Goal: Information Seeking & Learning: Learn about a topic

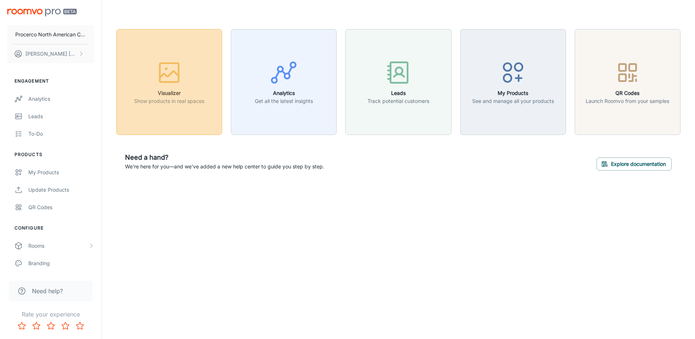
click at [171, 81] on rect "button" at bounding box center [169, 72] width 19 height 19
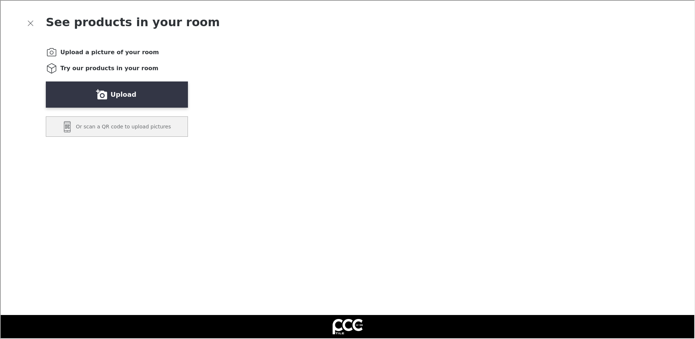
drag, startPoint x: 283, startPoint y: 91, endPoint x: 284, endPoint y: 119, distance: 28.0
click at [284, 119] on video "You will be able to see the selected and other products in your room." at bounding box center [449, 248] width 398 height 398
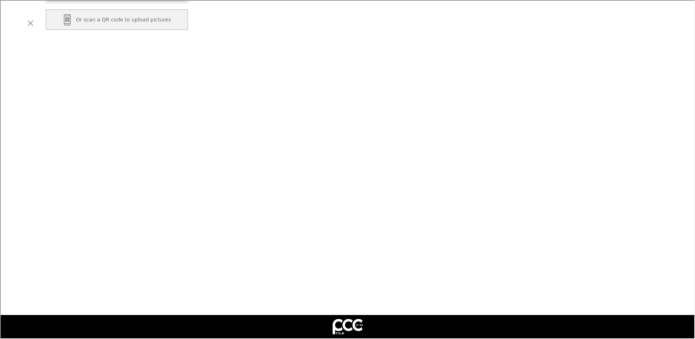
scroll to position [128, 0]
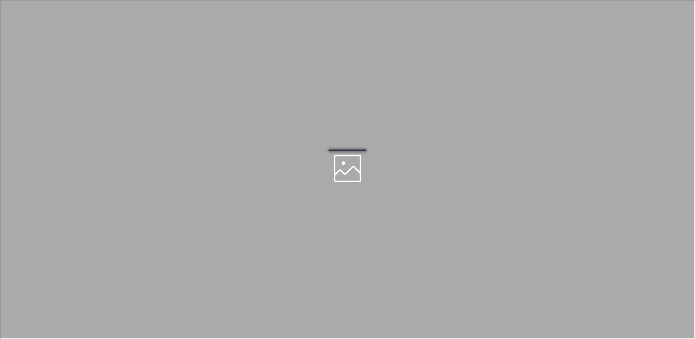
scroll to position [0, 0]
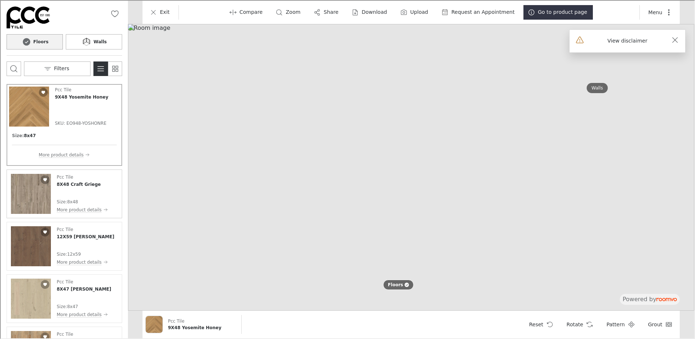
click at [28, 192] on img "See 8X48 Craft Griege in the room" at bounding box center [30, 193] width 40 height 40
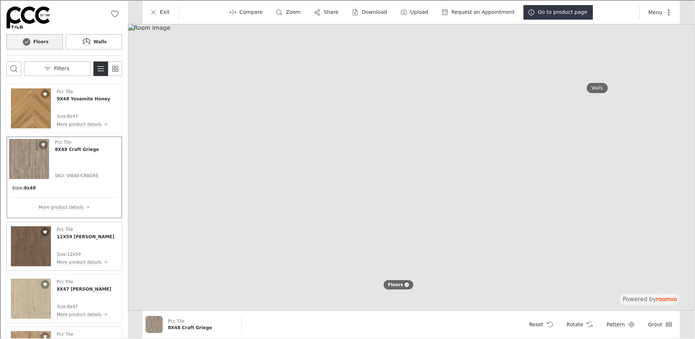
click at [34, 252] on img "See 12X59 Isengard Roble in the room" at bounding box center [30, 245] width 40 height 40
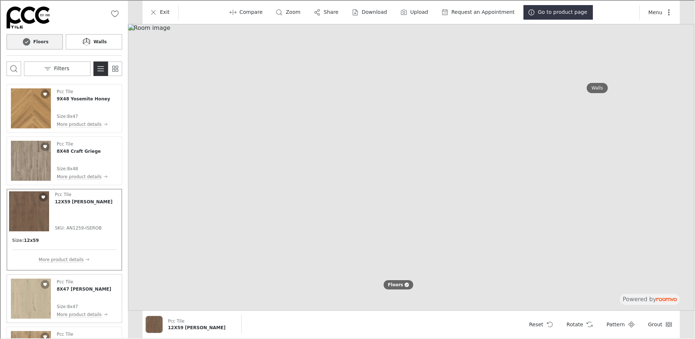
click at [30, 303] on img "See 8X47 Triana Haya in the room" at bounding box center [30, 298] width 40 height 40
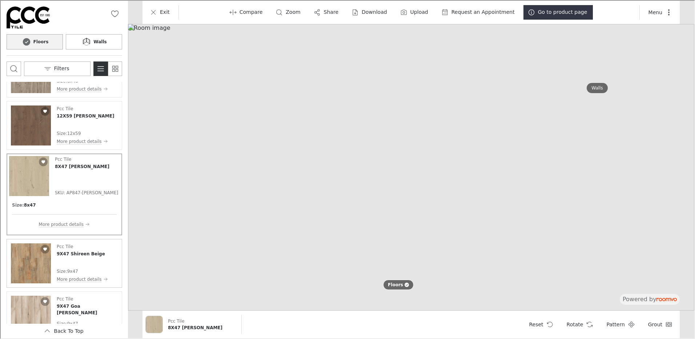
scroll to position [109, 0]
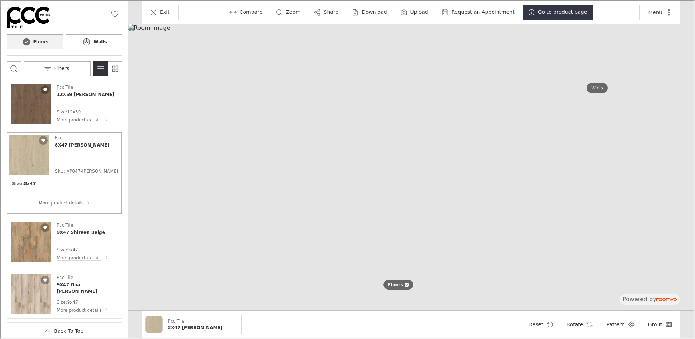
click at [28, 241] on img "See 9X47 Shireen Beige in the room" at bounding box center [30, 241] width 40 height 40
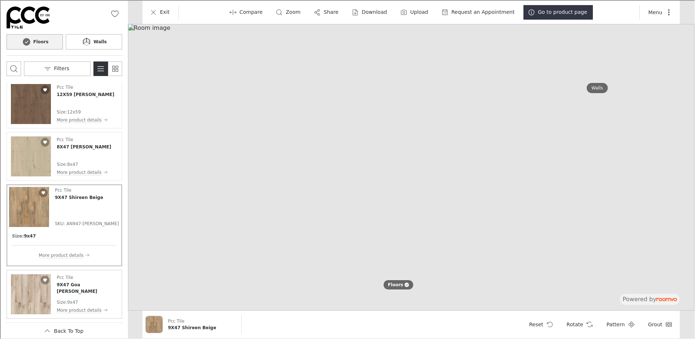
click at [32, 289] on img "See 9X47 Goa Roble in the room" at bounding box center [30, 293] width 40 height 40
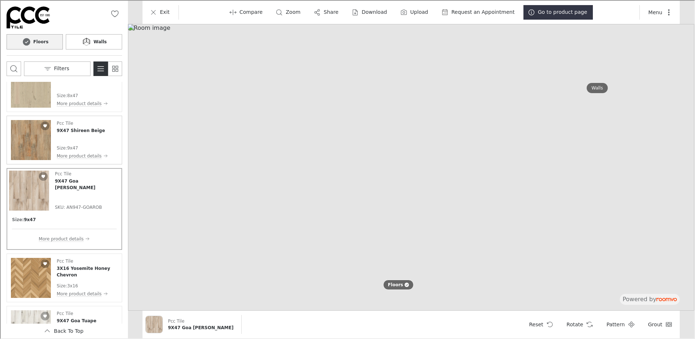
scroll to position [145, 0]
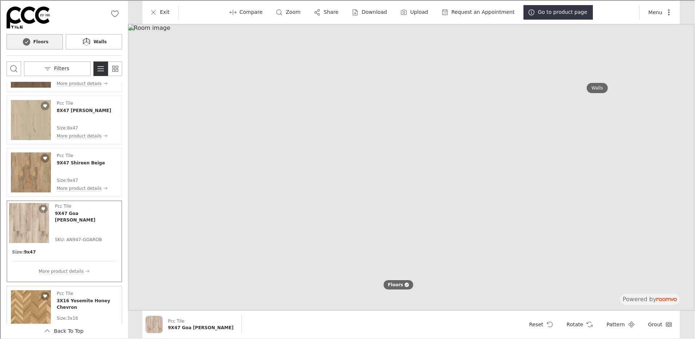
click at [27, 302] on img "See 3X16 Yosemite Honey Chevron in the room" at bounding box center [30, 309] width 40 height 40
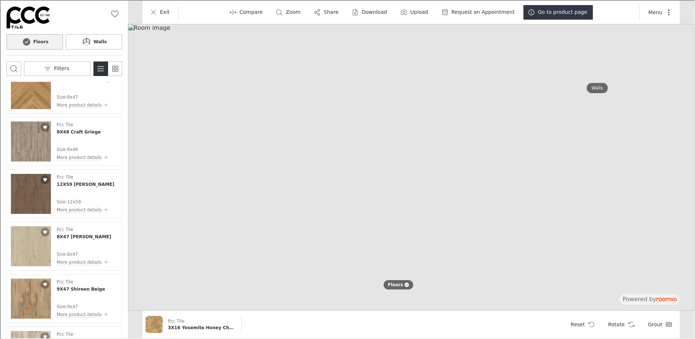
scroll to position [0, 0]
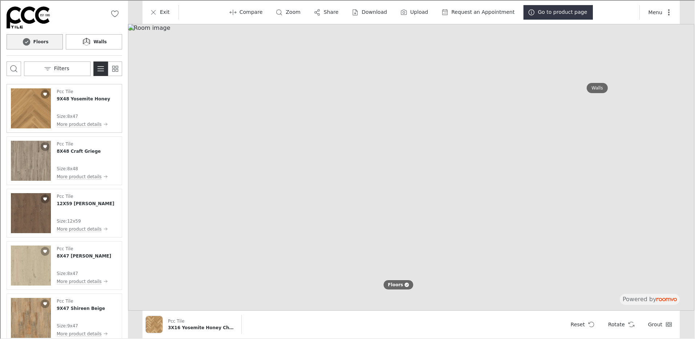
click at [31, 103] on img "See 9X48 Yosemite Honey in the room" at bounding box center [30, 108] width 40 height 40
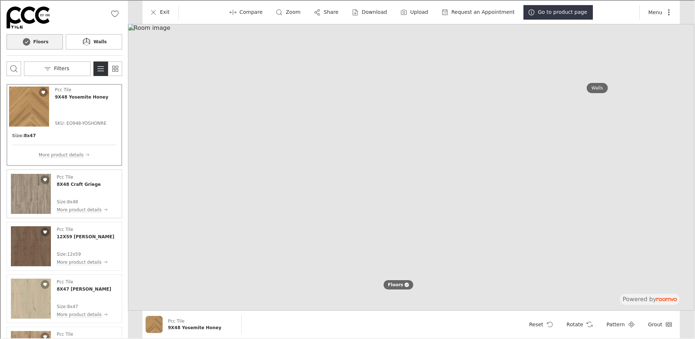
click at [63, 199] on p "Size :" at bounding box center [61, 201] width 11 height 7
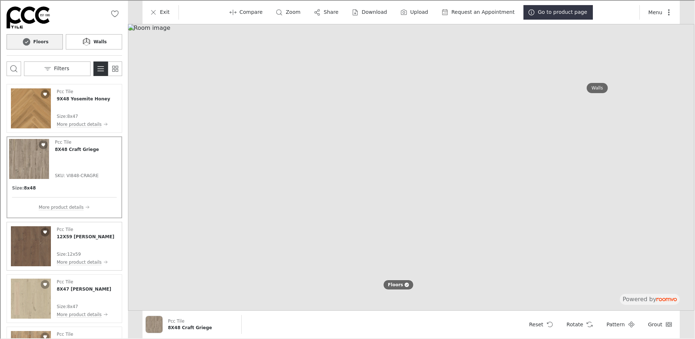
click at [41, 250] on img "See 12X59 Isengard Roble in the room" at bounding box center [30, 245] width 40 height 40
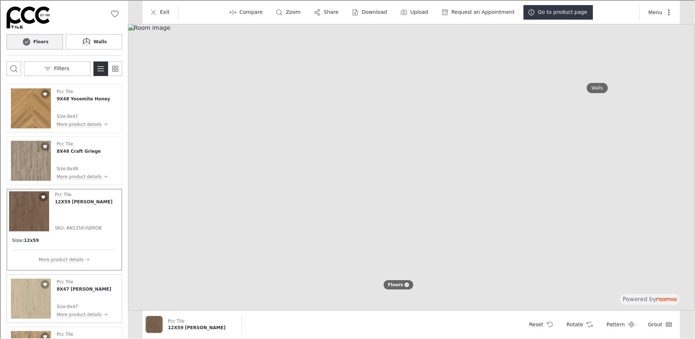
click at [17, 297] on img "See 8X47 Triana Haya in the room" at bounding box center [30, 298] width 40 height 40
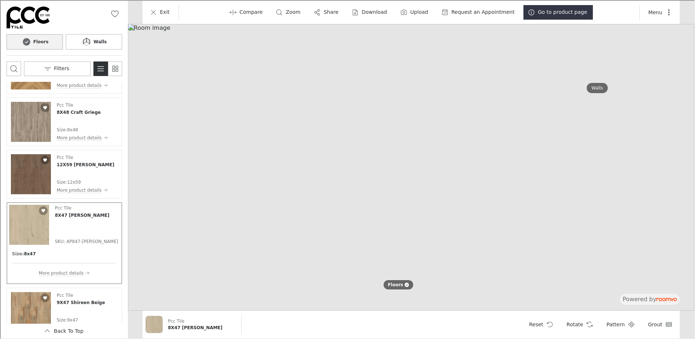
scroll to position [73, 0]
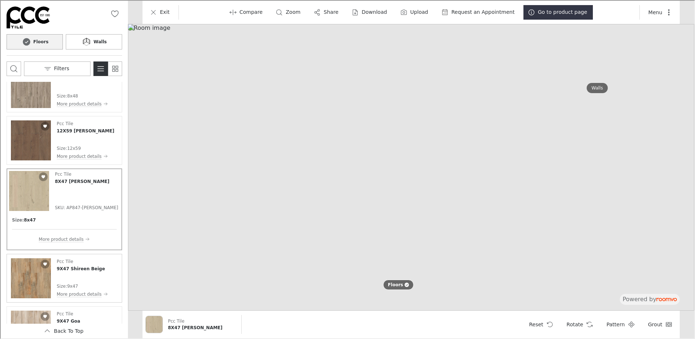
click at [29, 273] on img "See 9X47 Shireen Beige in the room" at bounding box center [30, 277] width 40 height 40
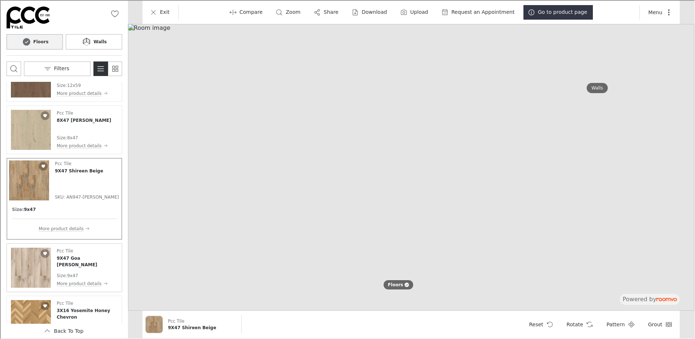
scroll to position [145, 0]
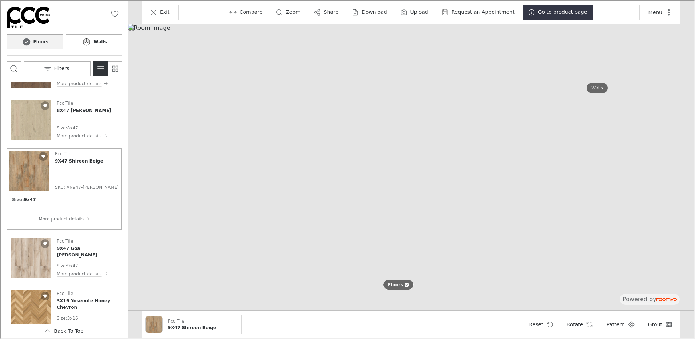
click at [36, 262] on img "See 9X47 Goa Roble in the room" at bounding box center [30, 257] width 40 height 40
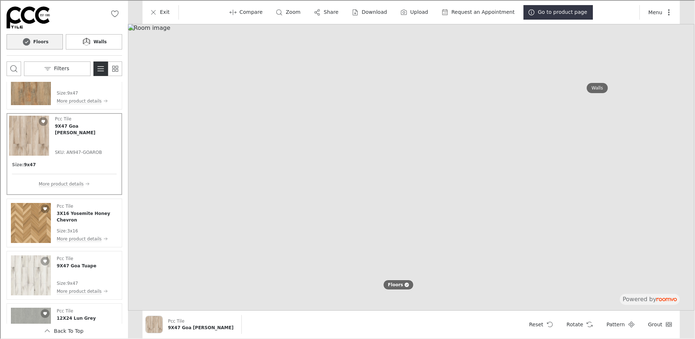
scroll to position [254, 0]
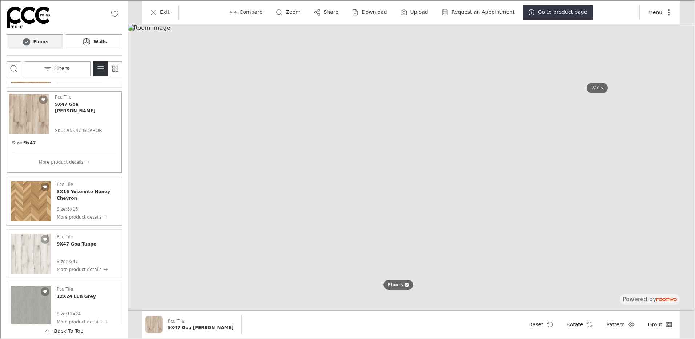
click at [25, 202] on img "See 3X16 Yosemite Honey Chevron in the room" at bounding box center [30, 200] width 40 height 40
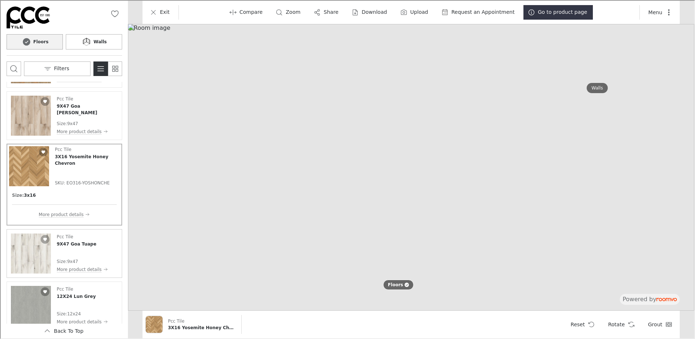
click at [31, 256] on img "See 9X47 Goa Tuape in the room" at bounding box center [30, 253] width 40 height 40
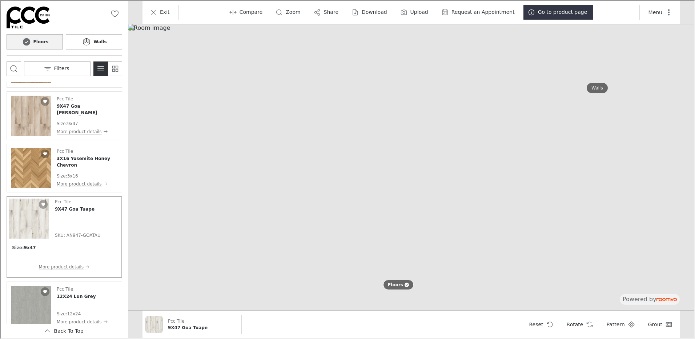
click at [336, 284] on img at bounding box center [410, 166] width 566 height 286
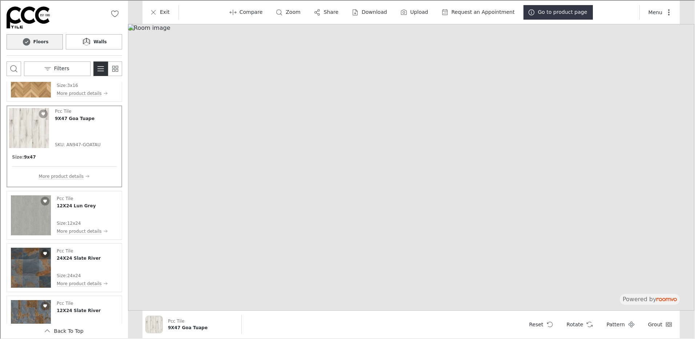
scroll to position [364, 0]
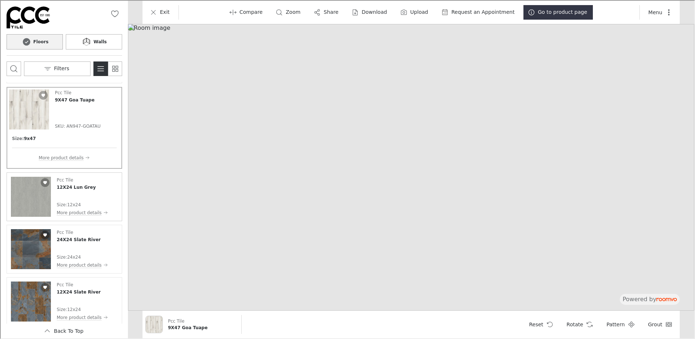
click at [25, 196] on img "See 12X24 Lun Grey in the room" at bounding box center [30, 196] width 40 height 40
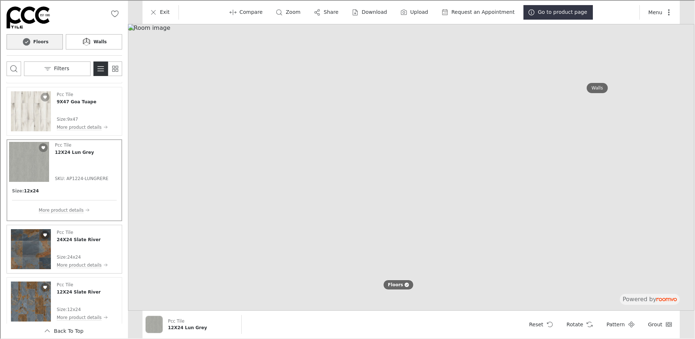
click at [26, 242] on img "See 24X24 Slate River in the room" at bounding box center [30, 248] width 40 height 40
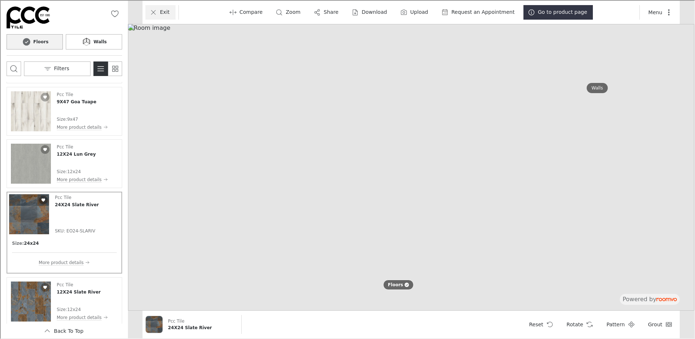
click at [152, 11] on icon "Exit" at bounding box center [152, 11] width 7 height 7
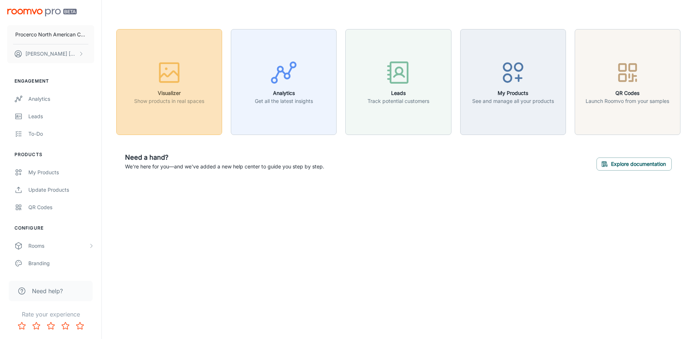
click at [184, 104] on p "Show products in real spaces" at bounding box center [169, 101] width 70 height 8
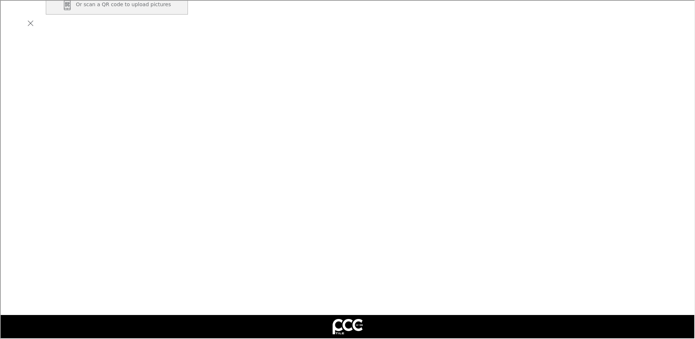
scroll to position [128, 0]
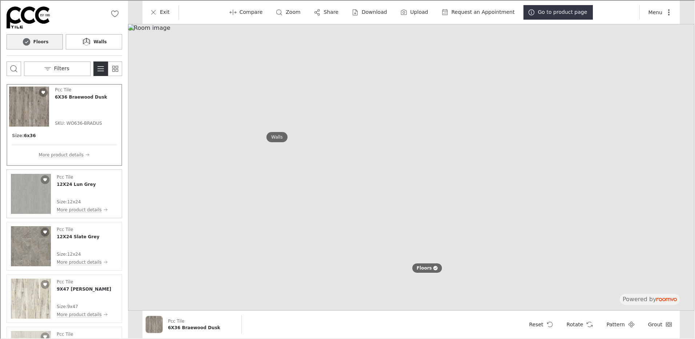
click at [32, 193] on img "See 12X24 Lun Grey in the room" at bounding box center [30, 193] width 40 height 40
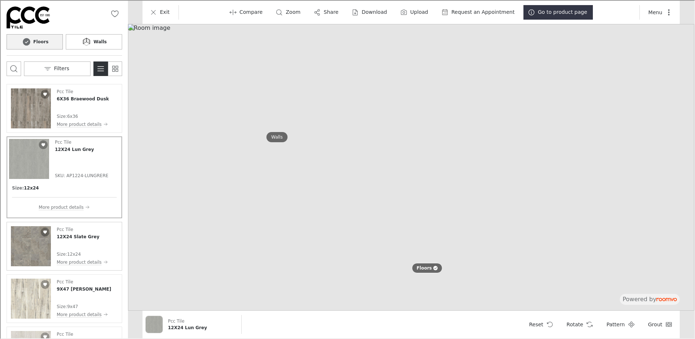
click at [31, 242] on img "See 12X24 Slate Grey in the room" at bounding box center [30, 245] width 40 height 40
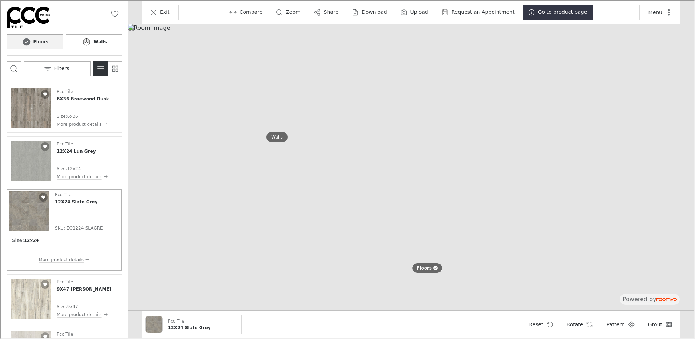
scroll to position [36, 0]
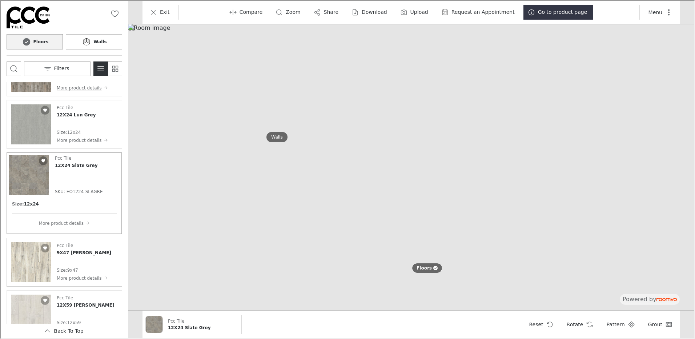
click at [31, 263] on img "See 9X47 Shireen Grey in the room" at bounding box center [30, 261] width 40 height 40
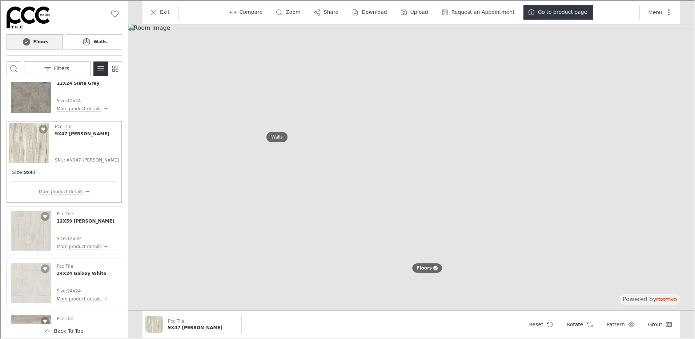
scroll to position [145, 0]
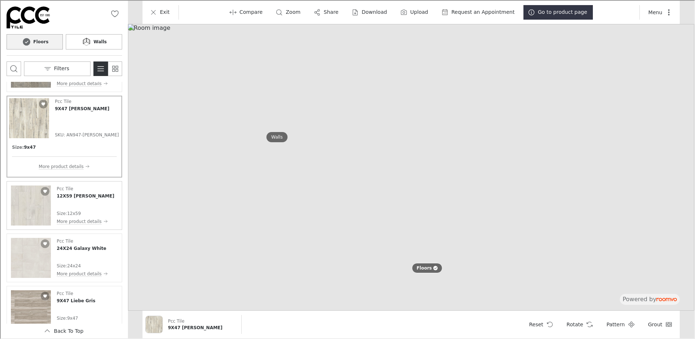
click at [29, 206] on img "See 12X59 Isengard Blanco in the room" at bounding box center [30, 205] width 40 height 40
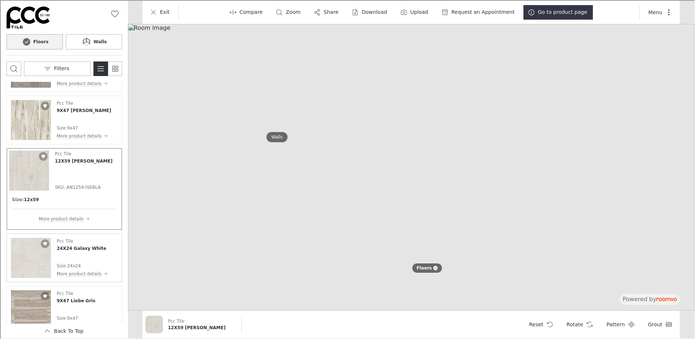
click at [31, 256] on img "See 24X24 Galaxy White in the room" at bounding box center [30, 257] width 40 height 40
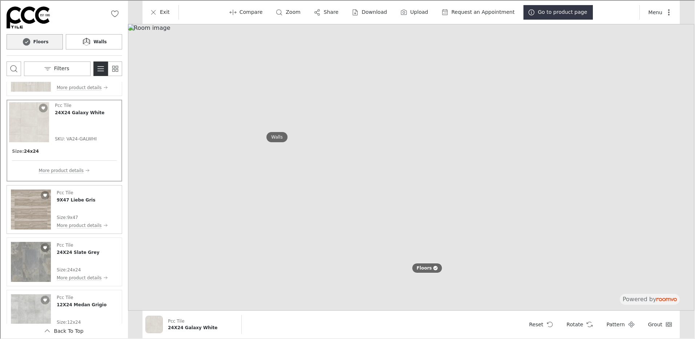
scroll to position [254, 0]
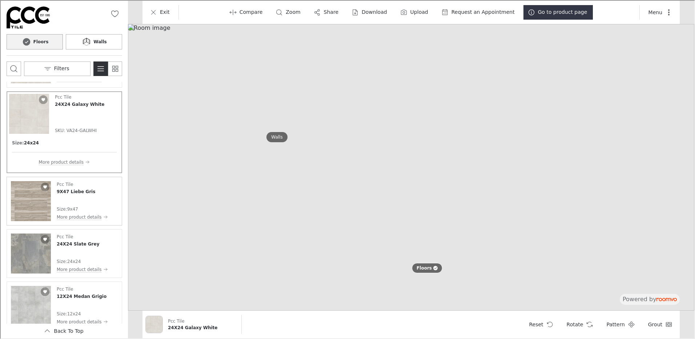
click at [35, 198] on img "See 9X47 Liebe Gris in the room" at bounding box center [30, 200] width 40 height 40
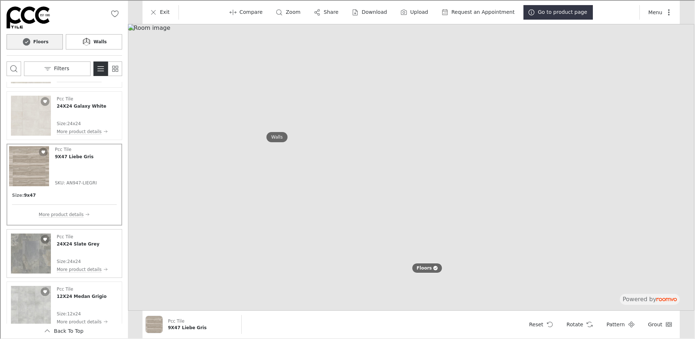
click at [34, 250] on img "See 24X24 Slate Grey in the room" at bounding box center [30, 253] width 40 height 40
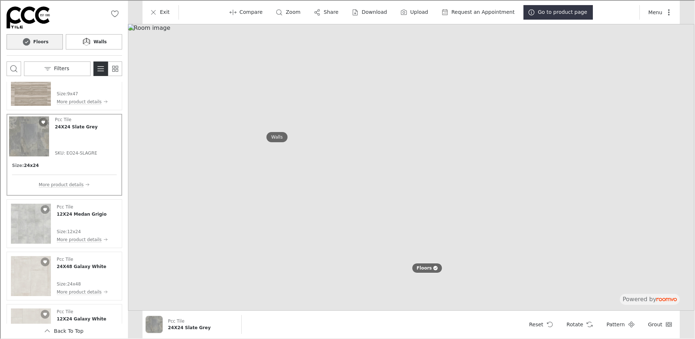
scroll to position [364, 0]
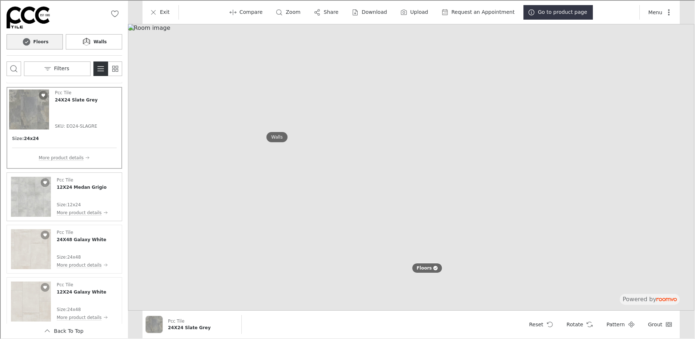
click at [29, 197] on img "See 12X24 Medan Grigio in the room" at bounding box center [30, 196] width 40 height 40
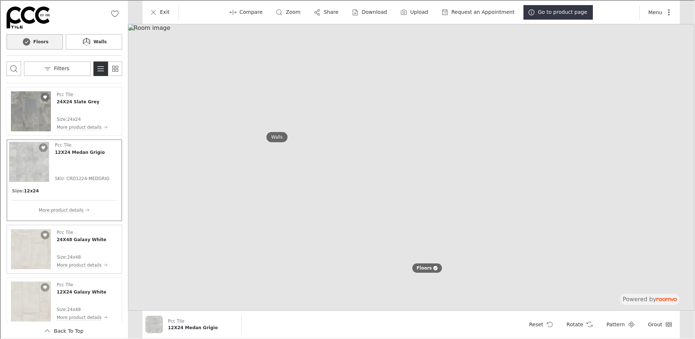
click at [35, 252] on img "See 24X48 Galaxy White in the room" at bounding box center [30, 248] width 40 height 40
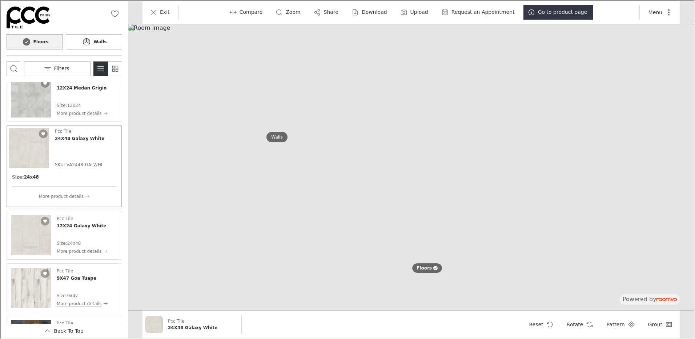
scroll to position [436, 0]
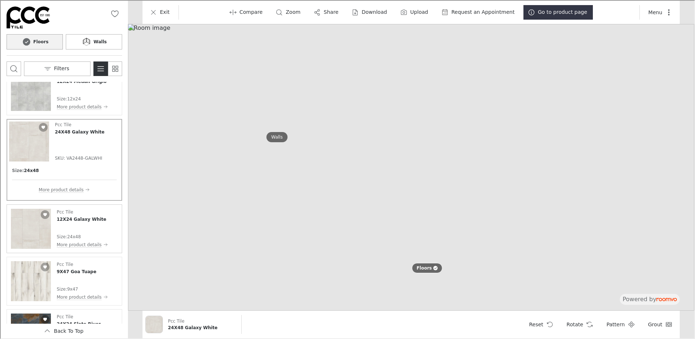
click at [28, 231] on img "See 12X24 Galaxy White in the room" at bounding box center [30, 228] width 40 height 40
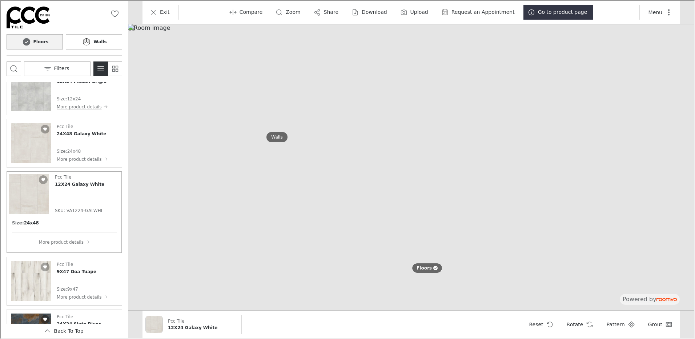
click at [43, 281] on img "See 9X47 Goa Tuape in the room" at bounding box center [30, 280] width 40 height 40
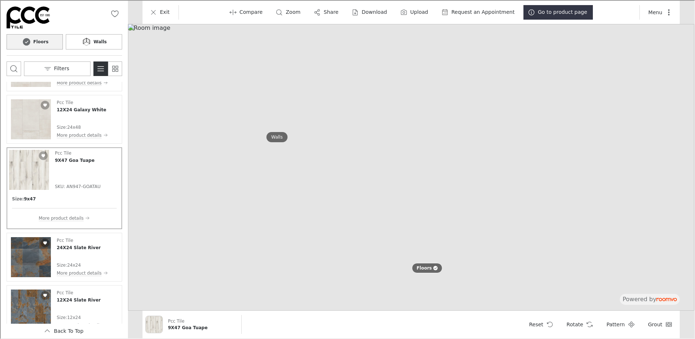
scroll to position [545, 0]
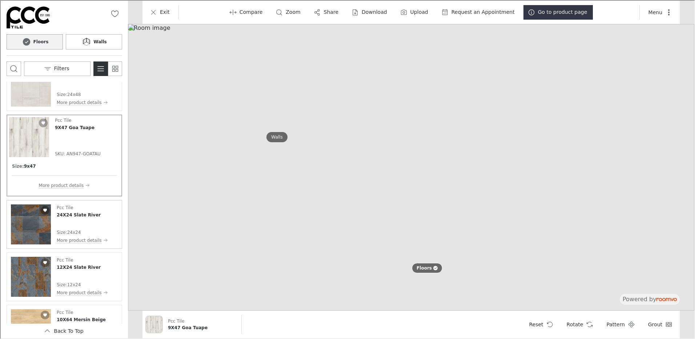
click at [39, 226] on img "See 24X24 Slate River in the room" at bounding box center [30, 224] width 40 height 40
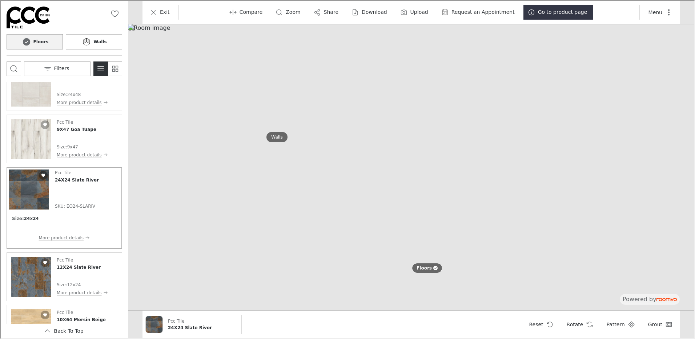
click at [33, 272] on img "See 12X24 Slate River in the room" at bounding box center [30, 276] width 40 height 40
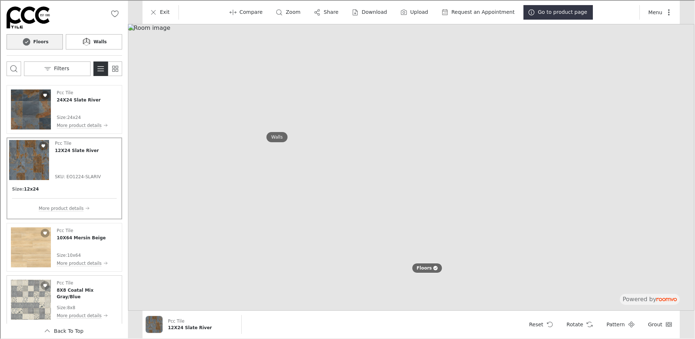
scroll to position [654, 0]
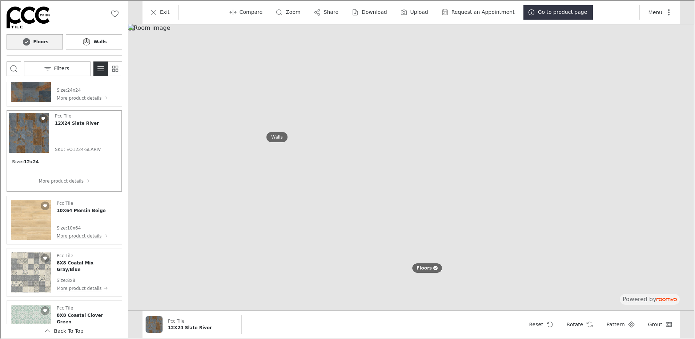
click at [23, 216] on img "See 10X64 Mersin Beige in the room" at bounding box center [30, 219] width 40 height 40
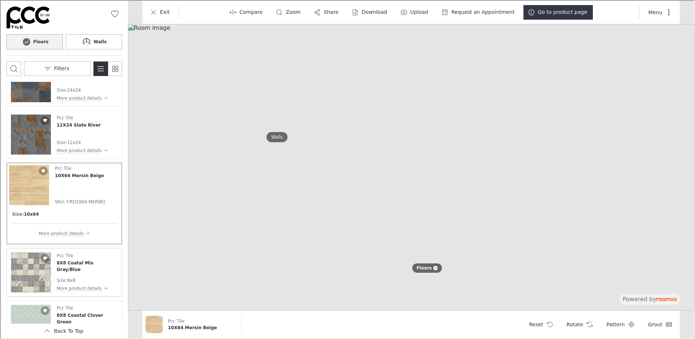
click at [25, 271] on img "See 8X8 Coatal Mix Gray/Blue in the room" at bounding box center [30, 272] width 40 height 40
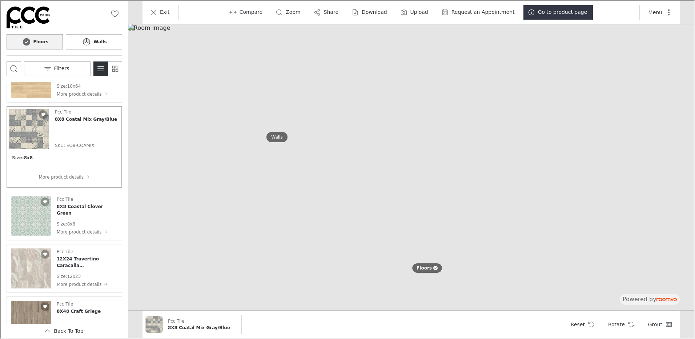
scroll to position [763, 0]
click at [32, 221] on img "See 8X8 Coastal Clover Green in the room" at bounding box center [30, 215] width 40 height 40
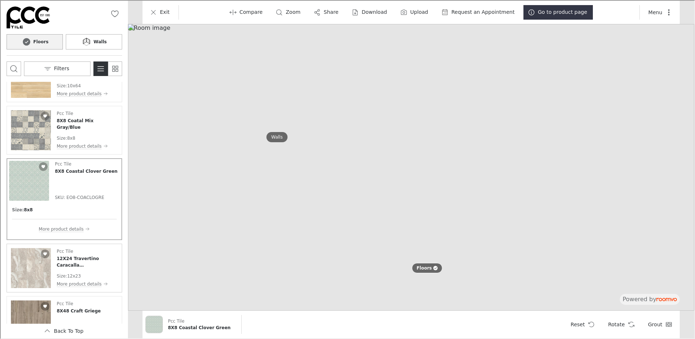
click at [33, 265] on img "See 12X24 Travertino Caracalla Bianco in the room" at bounding box center [30, 267] width 40 height 40
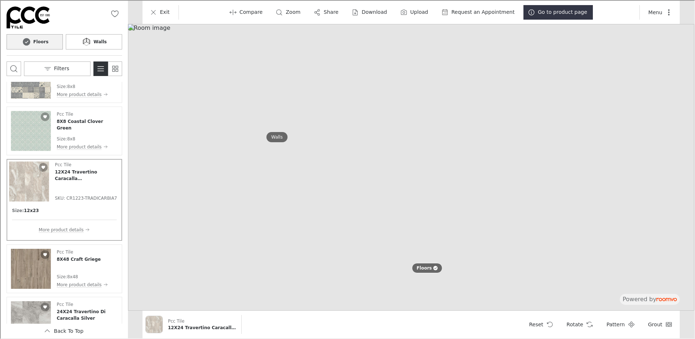
scroll to position [872, 0]
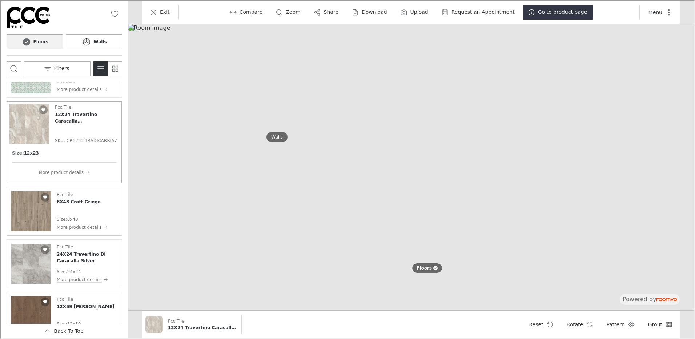
click at [30, 205] on img "See 8X48 Craft Griege in the room" at bounding box center [30, 210] width 40 height 40
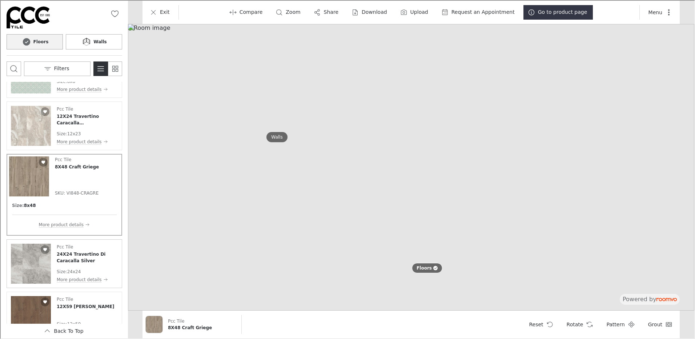
click at [36, 261] on img "See 24X24 Travertino Di Caracalla Silver in the room" at bounding box center [30, 263] width 40 height 40
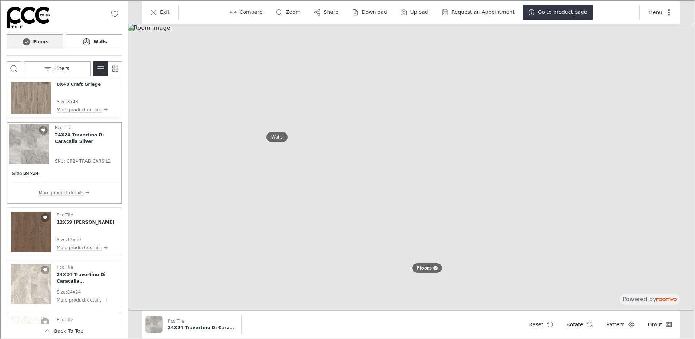
scroll to position [981, 0]
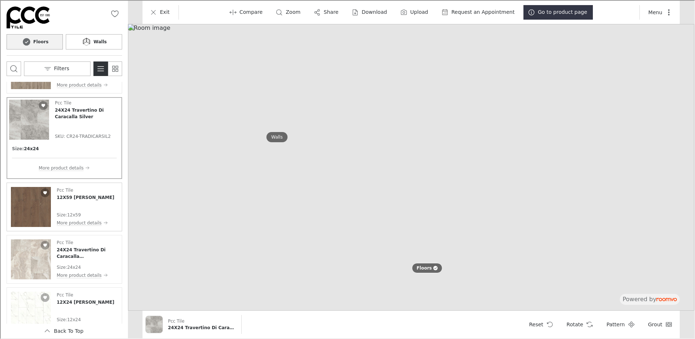
click at [34, 209] on img "See 12X59 Isengard Roble in the room" at bounding box center [30, 206] width 40 height 40
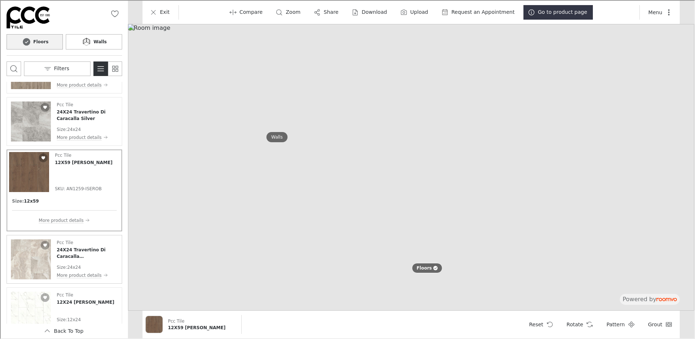
click at [28, 260] on img "See 24X24 Travertino Di Caracalla Bianco in the room" at bounding box center [30, 258] width 40 height 40
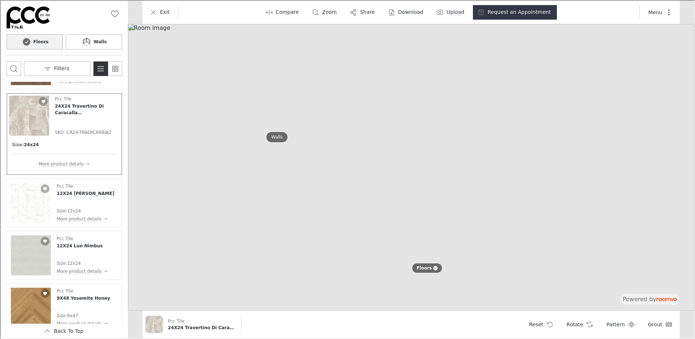
scroll to position [1091, 0]
click at [33, 197] on img "See 12X24 Cipriani White in the room" at bounding box center [30, 202] width 40 height 40
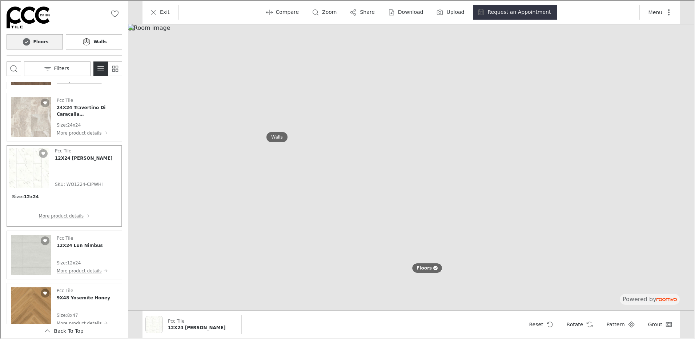
click at [28, 256] on img "See 12X24 Lun Nimbus in the room" at bounding box center [30, 254] width 40 height 40
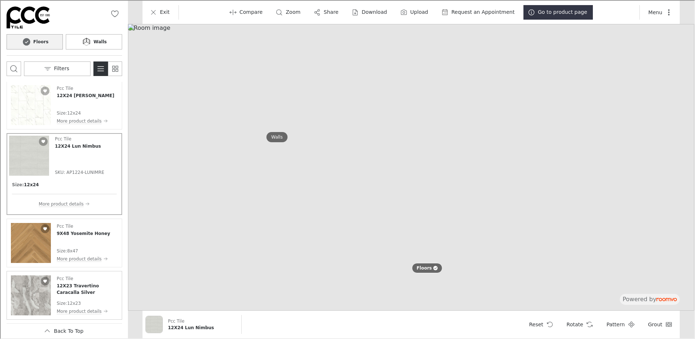
scroll to position [1163, 0]
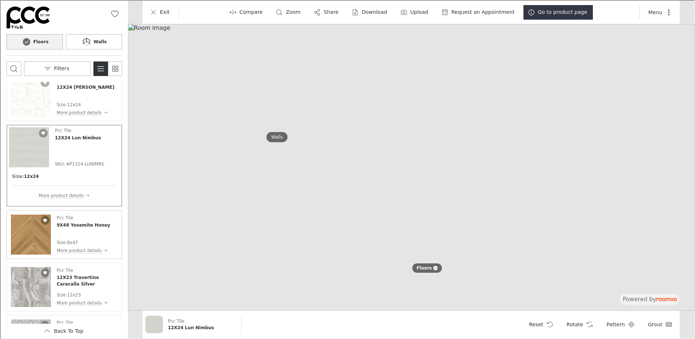
click at [28, 237] on img "See 9X48 Yosemite Honey in the room" at bounding box center [30, 234] width 40 height 40
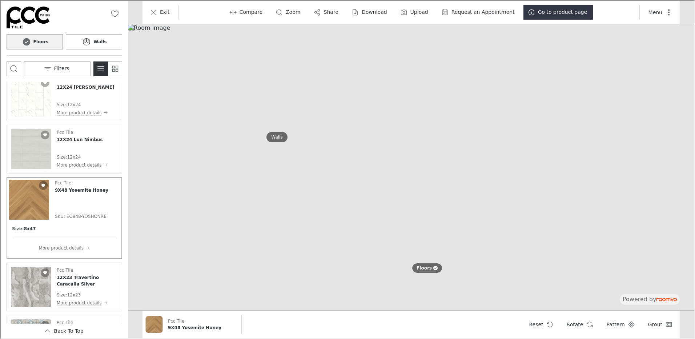
click at [26, 282] on img "See 12X23 Travertino Caracalla Silver in the room" at bounding box center [30, 286] width 40 height 40
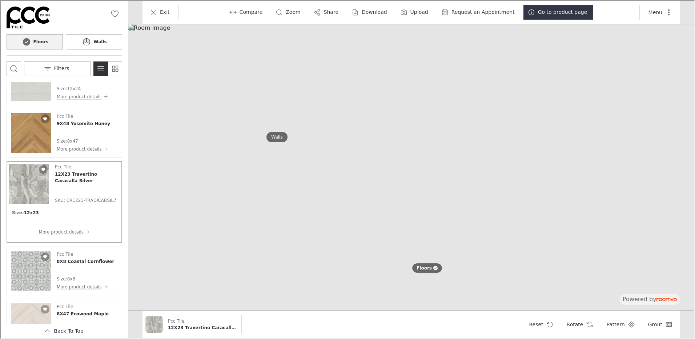
scroll to position [1236, 0]
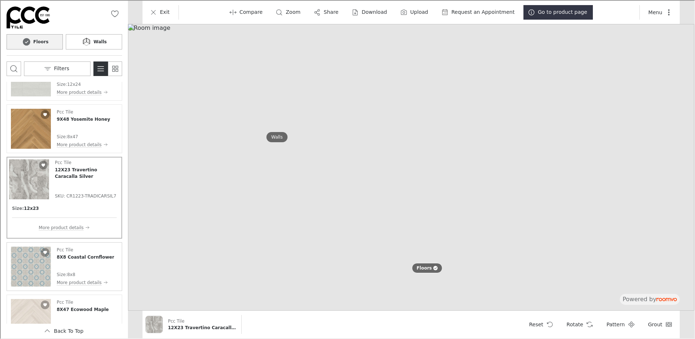
click at [35, 265] on img "See 8X8 Coastal Cornflower in the room" at bounding box center [30, 266] width 40 height 40
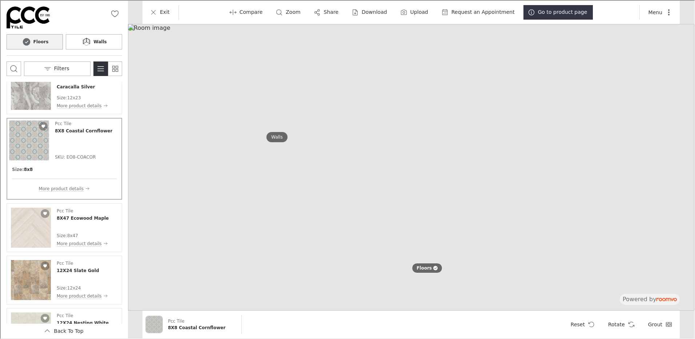
scroll to position [1345, 0]
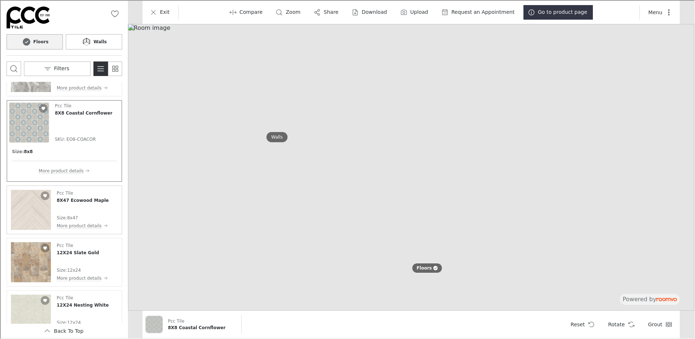
click at [30, 210] on img "See 8X47 Ecowood Maple in the room" at bounding box center [30, 209] width 40 height 40
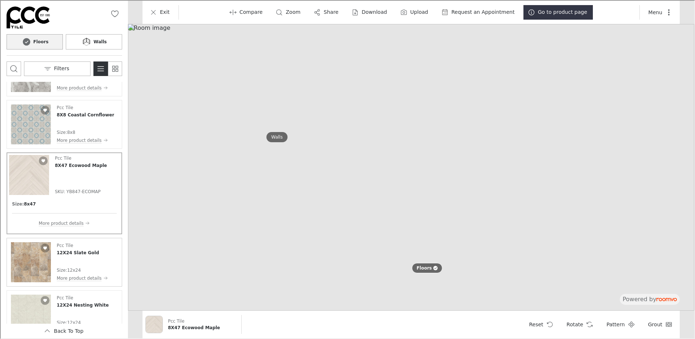
click at [32, 270] on img "See 12X24 Slate Gold in the room" at bounding box center [30, 261] width 40 height 40
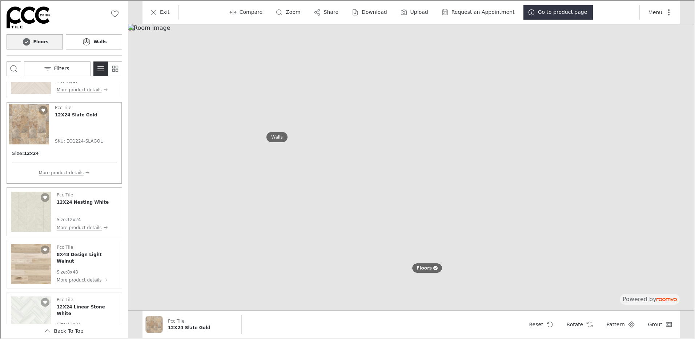
scroll to position [1454, 0]
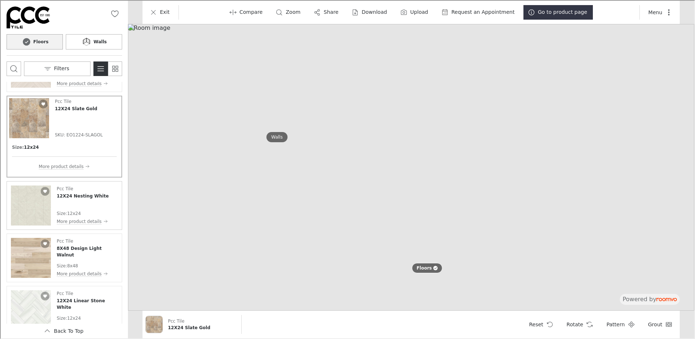
click at [26, 206] on img "See 12X24 Nesting White in the room" at bounding box center [30, 205] width 40 height 40
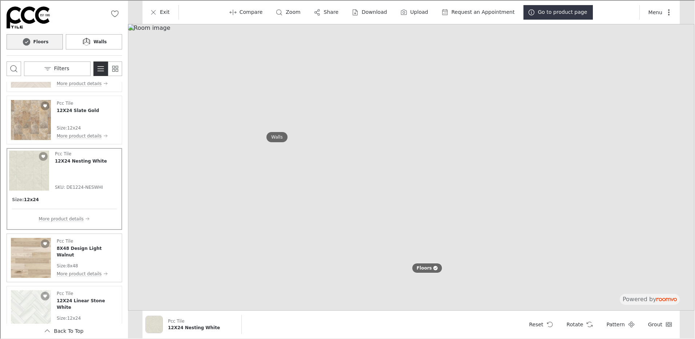
click at [28, 251] on img "See 8X48 Design Light Walnut in the room" at bounding box center [30, 257] width 40 height 40
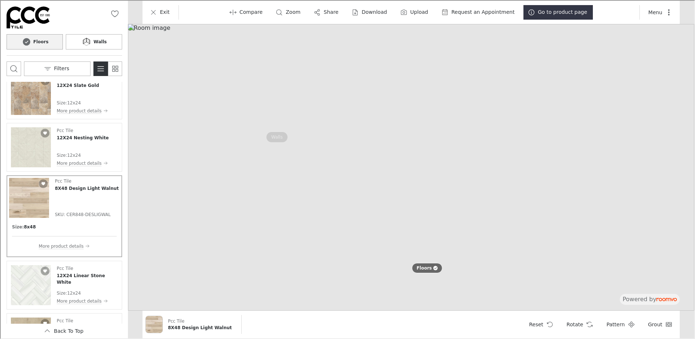
scroll to position [1563, 0]
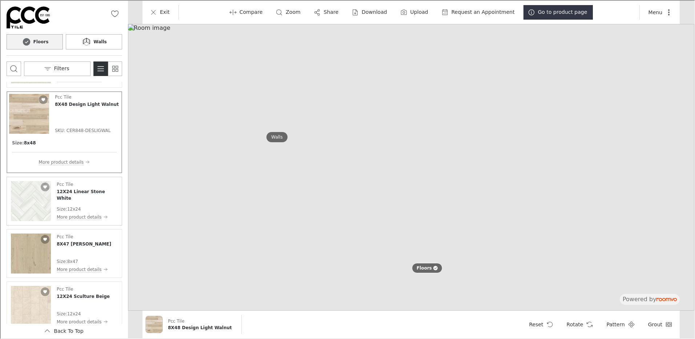
click at [23, 206] on img "See 12X24 Linear Stone White in the room" at bounding box center [30, 200] width 40 height 40
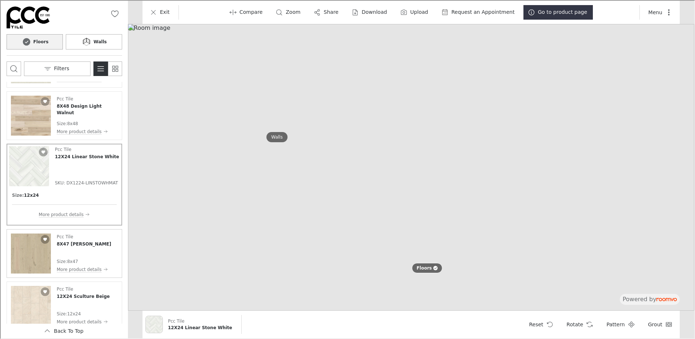
click at [27, 252] on img "See 8X47 Triana Haya in the room" at bounding box center [30, 253] width 40 height 40
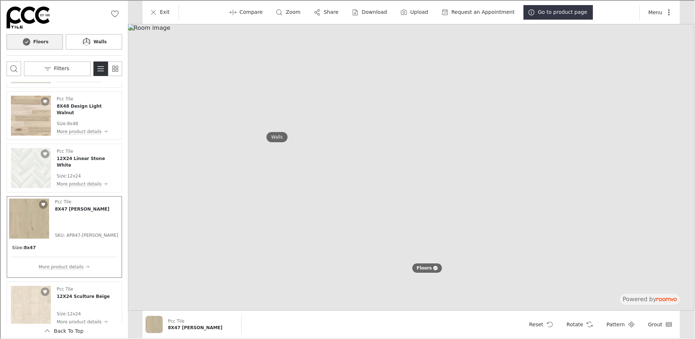
scroll to position [1599, 0]
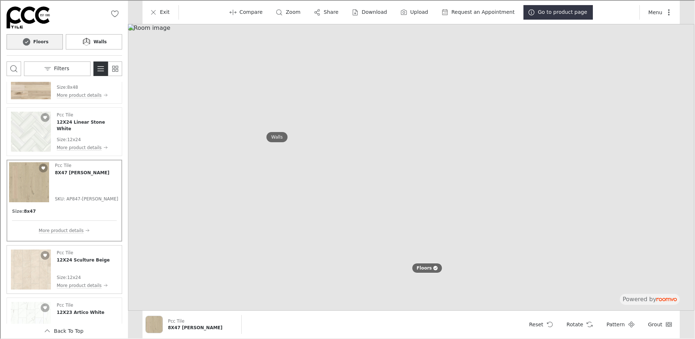
click at [37, 264] on img "See 12X24 Sculture Beige in the room" at bounding box center [30, 269] width 40 height 40
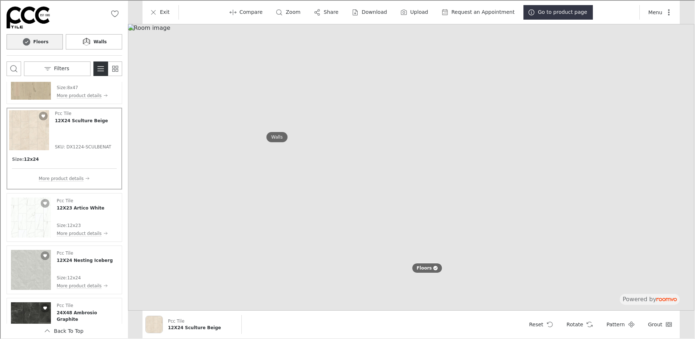
scroll to position [1708, 0]
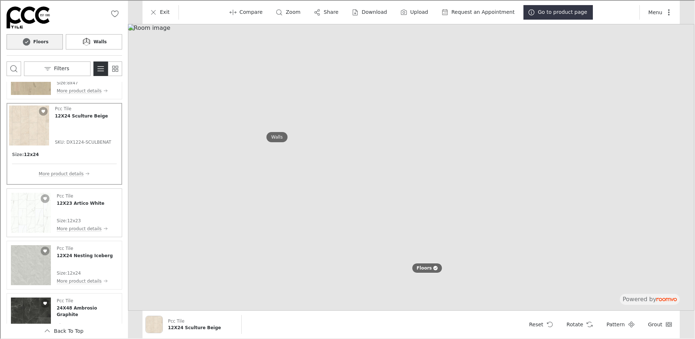
click at [40, 211] on img "See 12X23 Artico White in the room" at bounding box center [30, 212] width 40 height 40
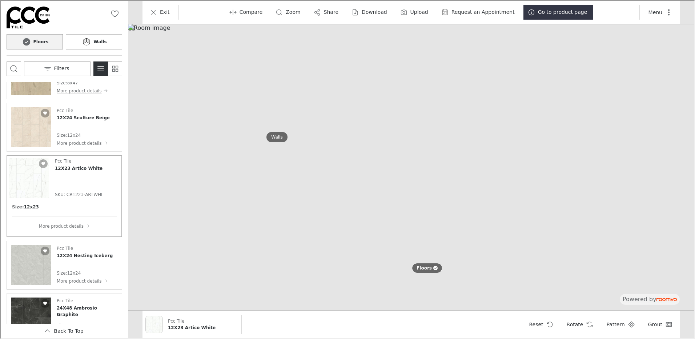
click at [23, 262] on img "See 12X24 Nesting Iceberg in the room" at bounding box center [30, 264] width 40 height 40
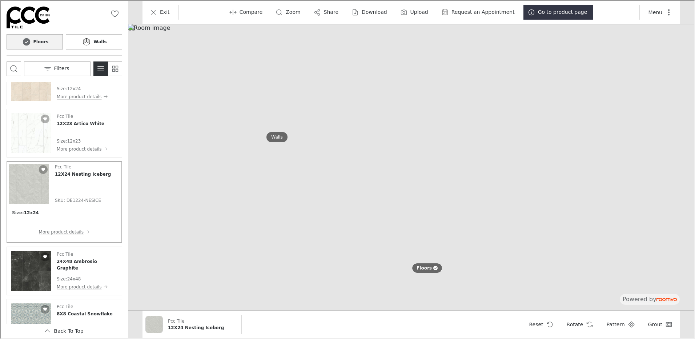
scroll to position [1781, 0]
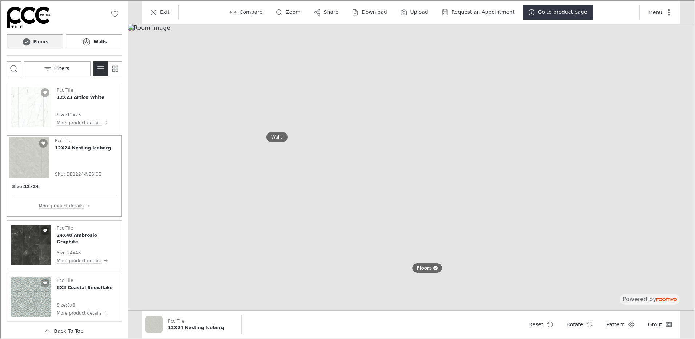
click at [33, 249] on img "See 24X48 Ambrosio Graphite in the room" at bounding box center [30, 244] width 40 height 40
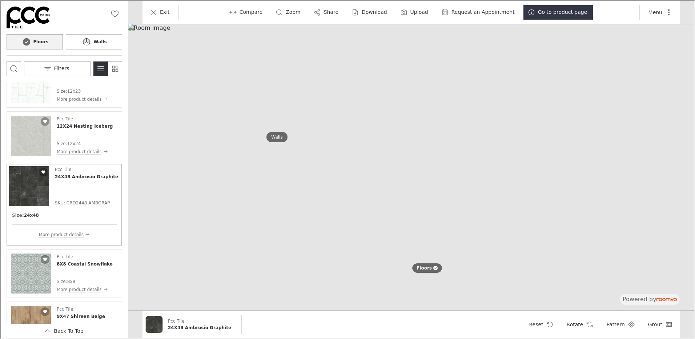
scroll to position [1818, 0]
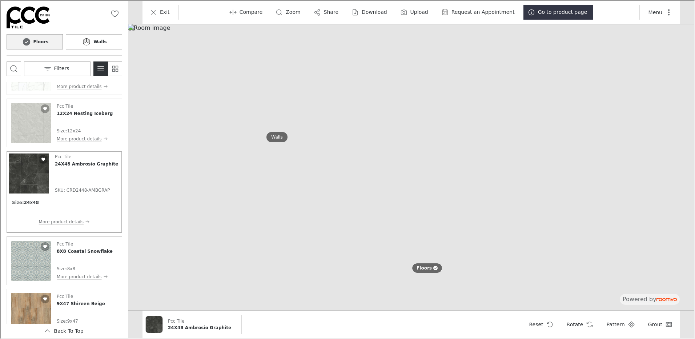
click at [32, 259] on img "See 8X8 Coastal Snowflake in the room" at bounding box center [30, 260] width 40 height 40
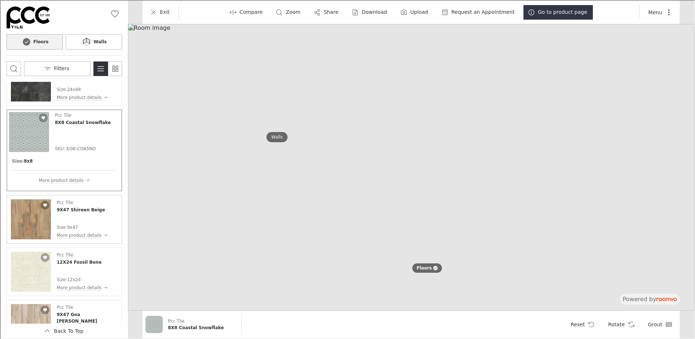
scroll to position [1927, 0]
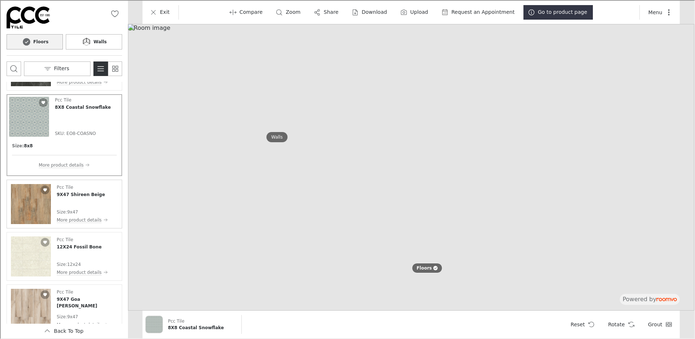
click at [33, 209] on img "See 9X47 Shireen Beige in the room" at bounding box center [30, 203] width 40 height 40
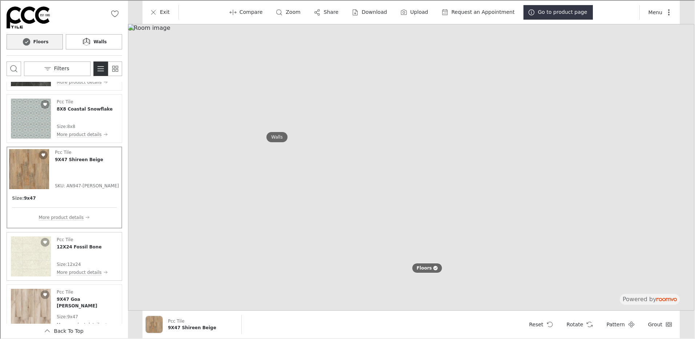
click at [33, 258] on img "See 12X24 Fossil Bone in the room" at bounding box center [30, 256] width 40 height 40
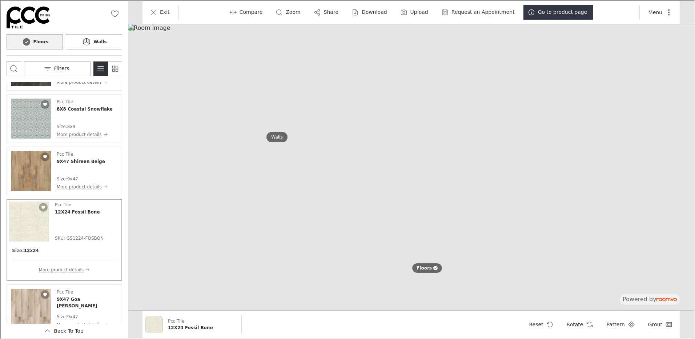
click at [29, 228] on img "Product catalog" at bounding box center [28, 221] width 40 height 40
click at [25, 307] on img "See 9X47 Goa Roble in the room" at bounding box center [30, 308] width 40 height 40
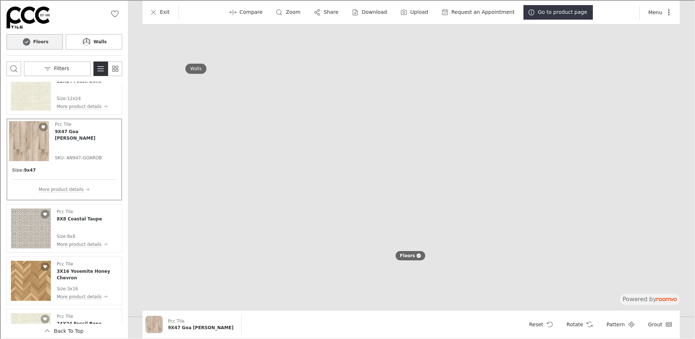
scroll to position [2072, 0]
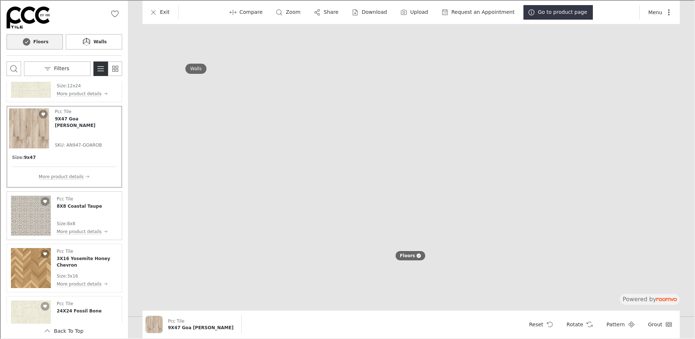
click at [27, 212] on img "See 8X8 Coastal Taupe in the room" at bounding box center [30, 215] width 40 height 40
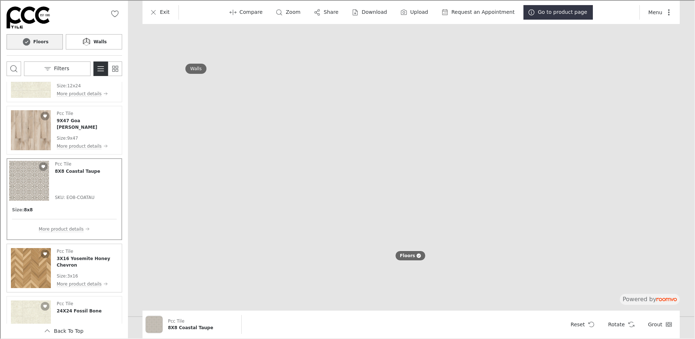
click at [29, 265] on img "See 3X16 Yosemite Honey Chevron in the room" at bounding box center [30, 267] width 40 height 40
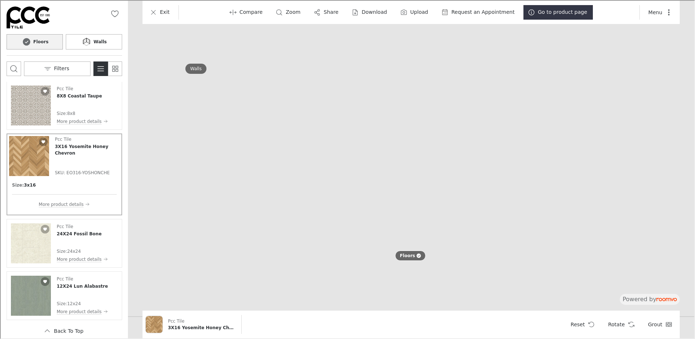
scroll to position [2181, 0]
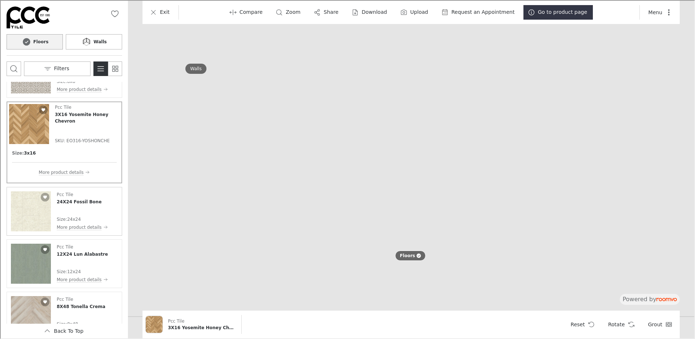
click at [29, 208] on img "See 24X24 Fossil Bone in the room" at bounding box center [30, 210] width 40 height 40
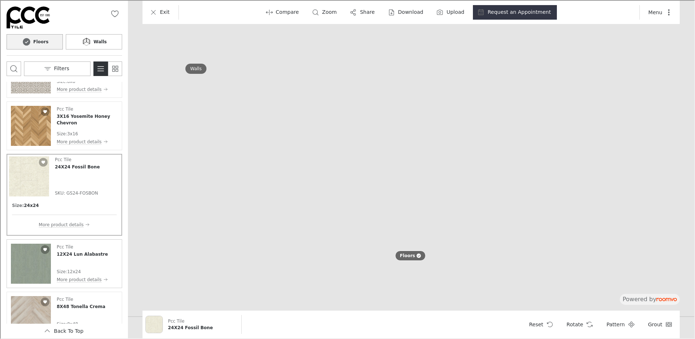
click at [37, 260] on img "See 12X24 Lun Alabastre in the room" at bounding box center [30, 263] width 40 height 40
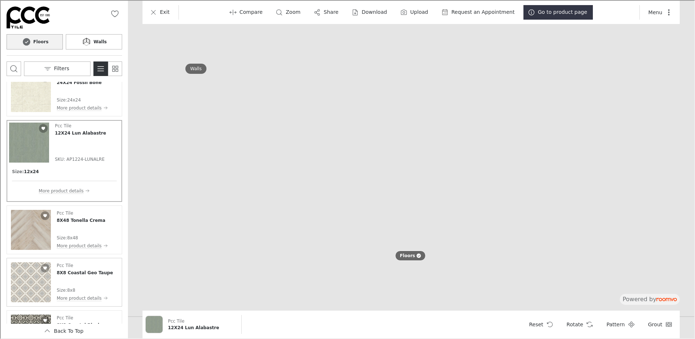
scroll to position [2290, 0]
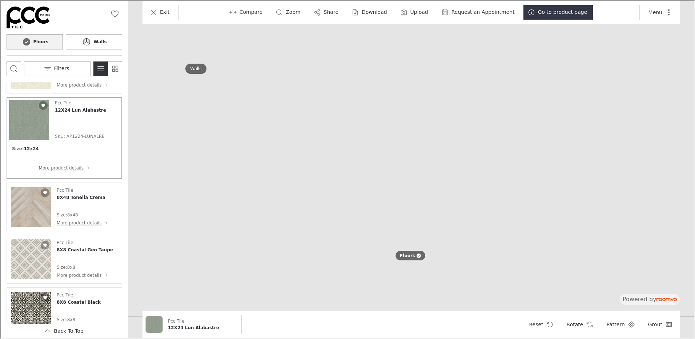
click at [33, 207] on img "See 8X48 Tonella Crema in the room" at bounding box center [30, 206] width 40 height 40
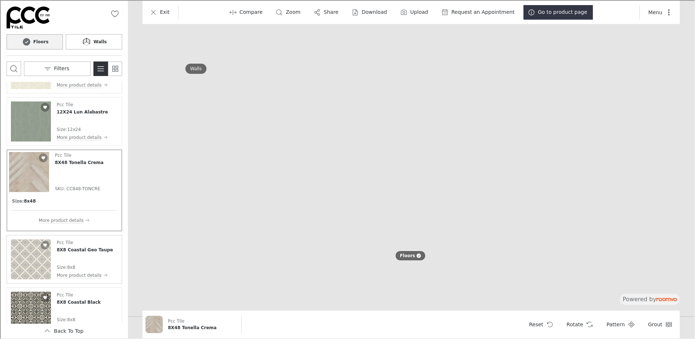
click at [37, 251] on img "See 8X8 Coastal Geo Taupe in the room" at bounding box center [30, 258] width 40 height 40
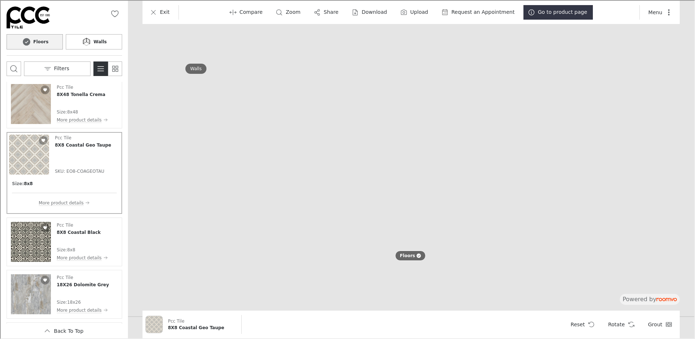
scroll to position [2363, 0]
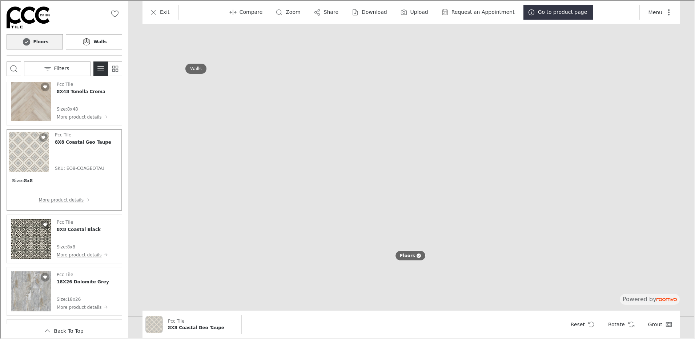
click at [27, 242] on img "See 8X8 Coastal Black in the room" at bounding box center [30, 238] width 40 height 40
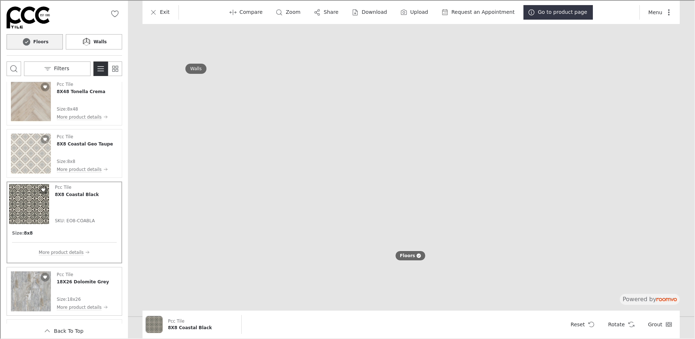
click at [34, 281] on img "See 18X26 Dolomite Grey in the room" at bounding box center [30, 290] width 40 height 40
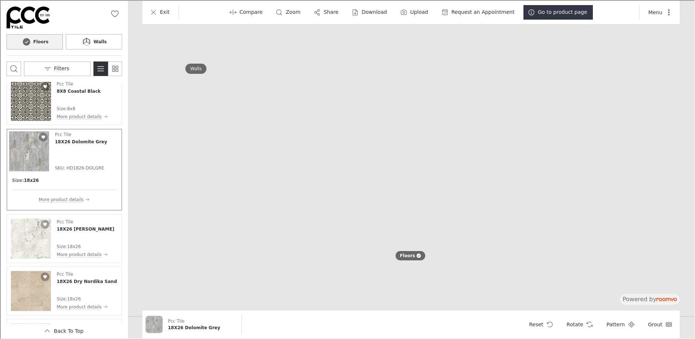
scroll to position [2472, 0]
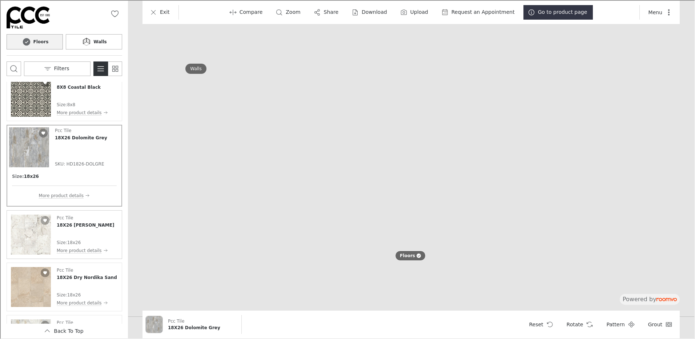
click at [31, 237] on img "See 18X26 Creta White in the room" at bounding box center [30, 234] width 40 height 40
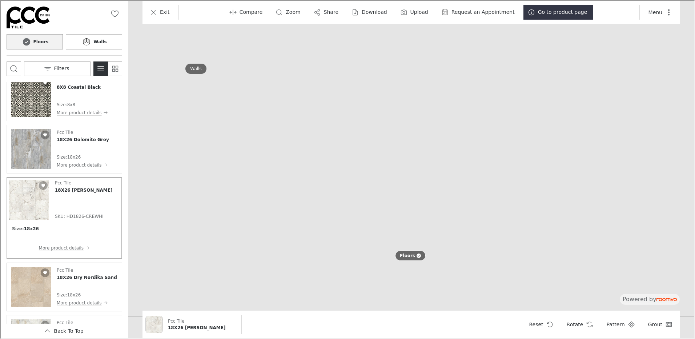
click at [24, 290] on img "See 18X26 Dry Nordika Sand in the room" at bounding box center [30, 286] width 40 height 40
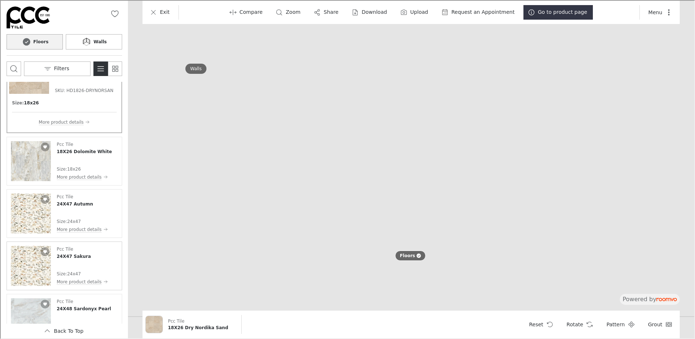
scroll to position [2654, 0]
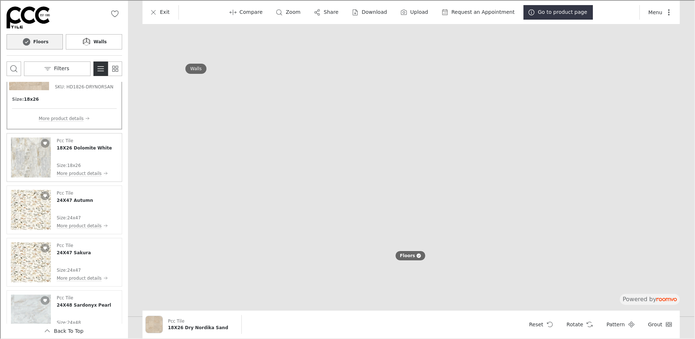
click at [26, 160] on img "See 18X26 Dolomite White in the room" at bounding box center [30, 157] width 40 height 40
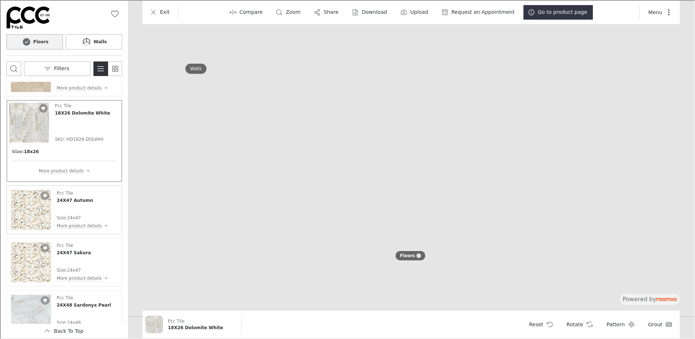
click at [35, 217] on img "See 24X47 Autumn in the room" at bounding box center [30, 209] width 40 height 40
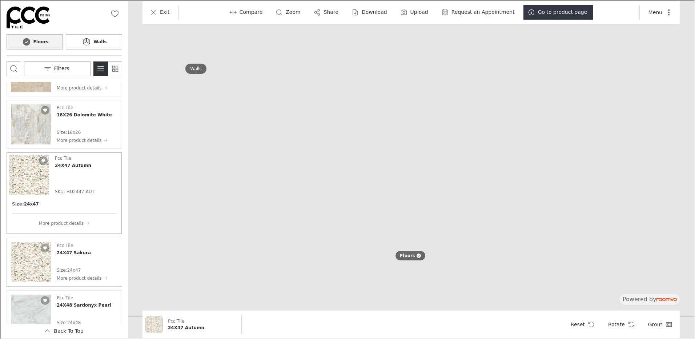
click at [32, 264] on img "See 24X47 Sakura in the room" at bounding box center [30, 261] width 40 height 40
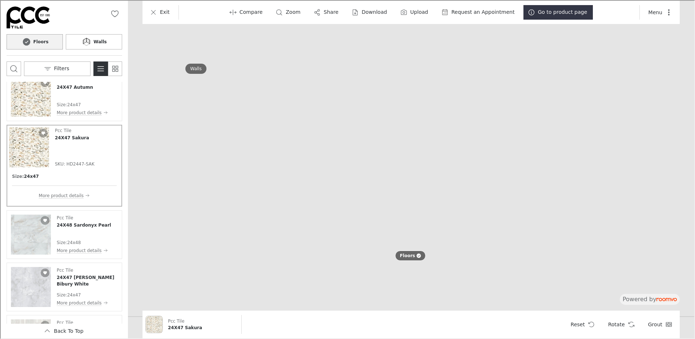
scroll to position [2763, 0]
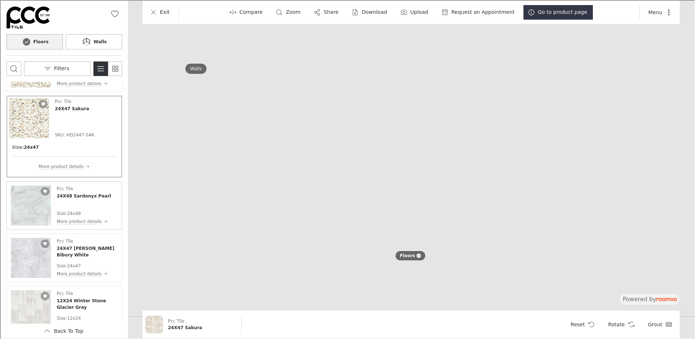
click at [37, 212] on img "See 24X48 Sardonyx Pearl in the room" at bounding box center [30, 205] width 40 height 40
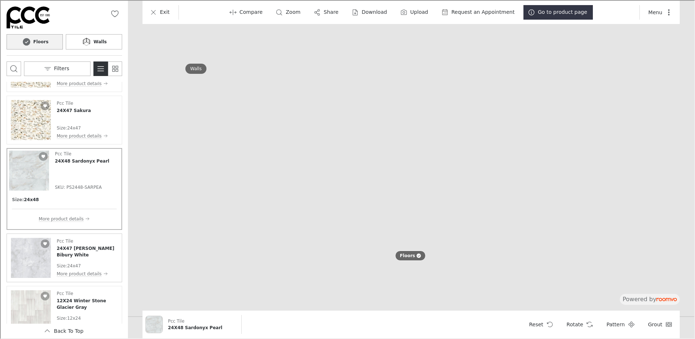
click at [30, 260] on img "See 24X47 Pulido Bibury White in the room" at bounding box center [30, 257] width 40 height 40
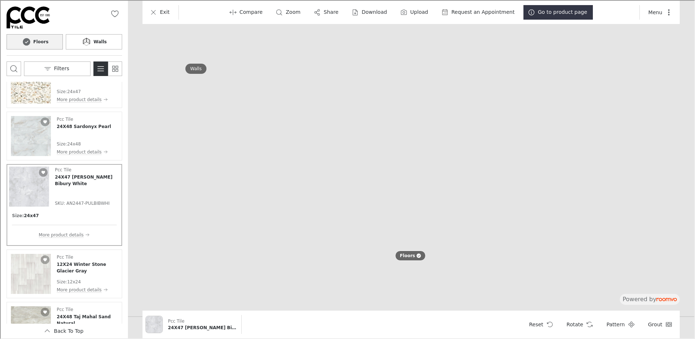
scroll to position [2835, 0]
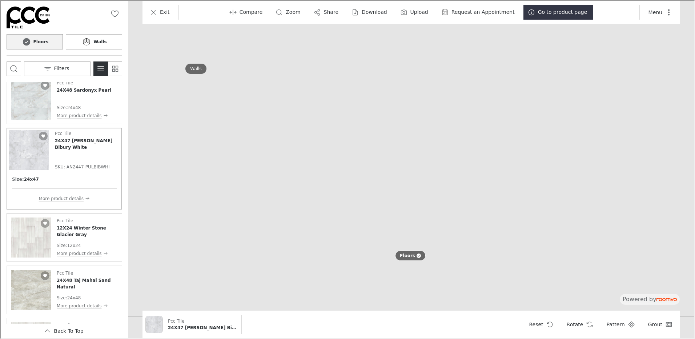
click at [33, 250] on img "See 12X24 Winter Stone Glacier Gray in the room" at bounding box center [30, 237] width 40 height 40
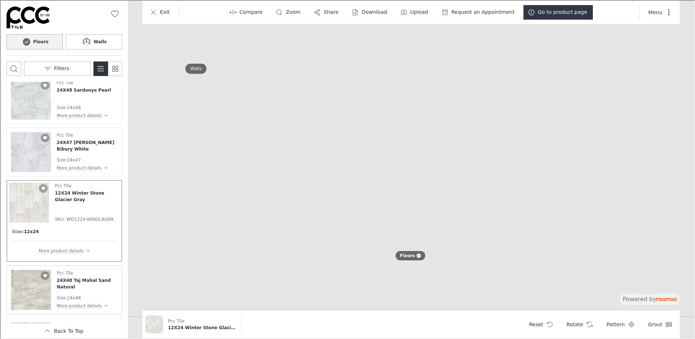
click at [37, 292] on img "See 24X48 Taj Mahal Sand Natural in the room" at bounding box center [30, 289] width 40 height 40
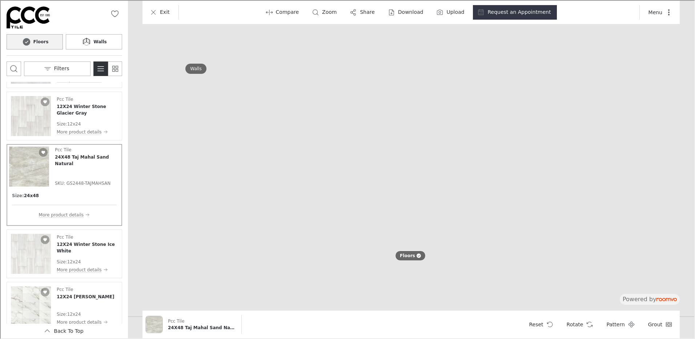
scroll to position [2944, 0]
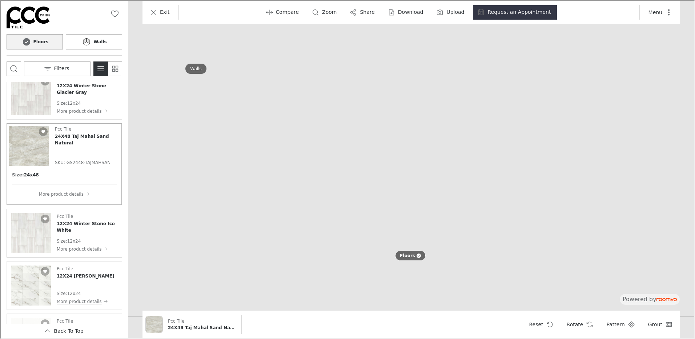
click at [38, 235] on img "See 12X24 Winter Stone Ice White in the room" at bounding box center [30, 232] width 40 height 40
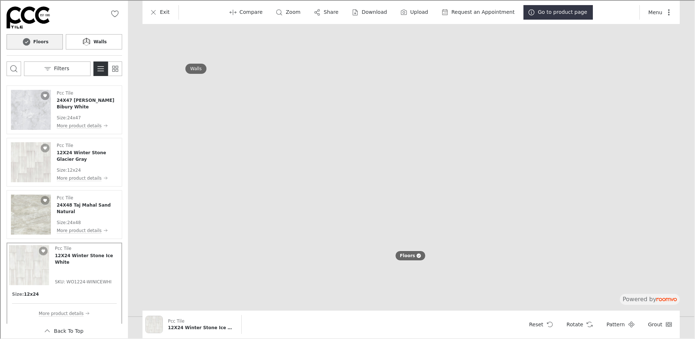
scroll to position [2799, 0]
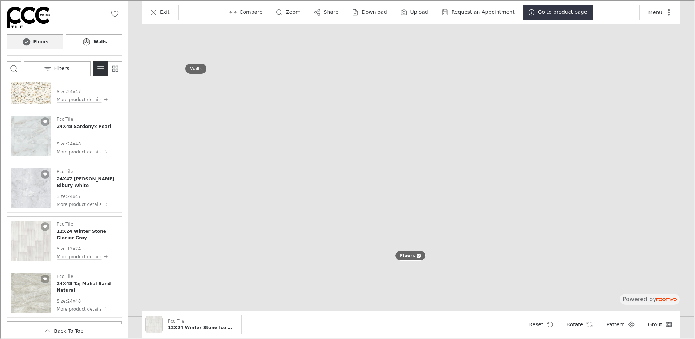
click at [28, 241] on img "See 12X24 Winter Stone Glacier Gray in the room" at bounding box center [30, 240] width 40 height 40
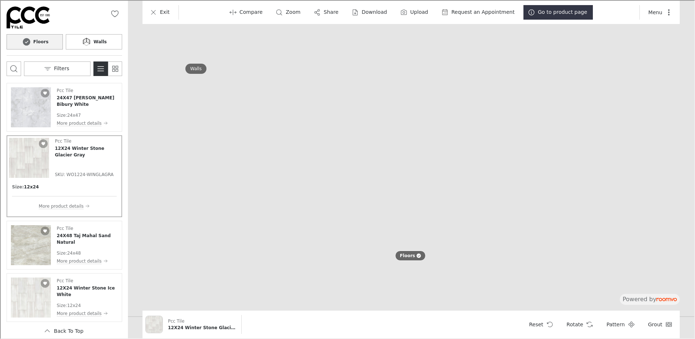
scroll to position [2908, 0]
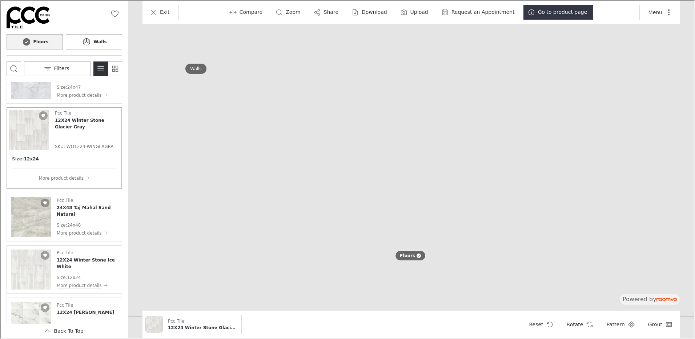
click at [29, 265] on img "See 12X24 Winter Stone Ice White in the room" at bounding box center [30, 269] width 40 height 40
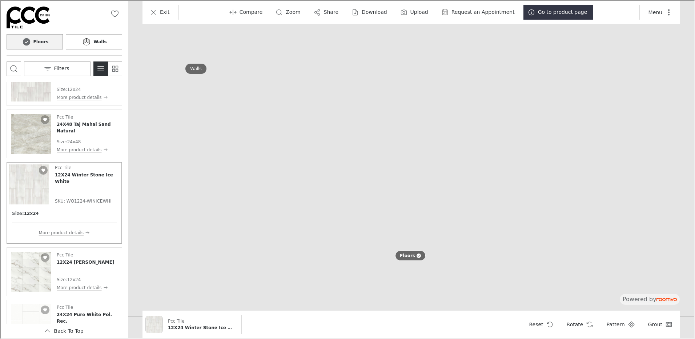
scroll to position [2981, 0]
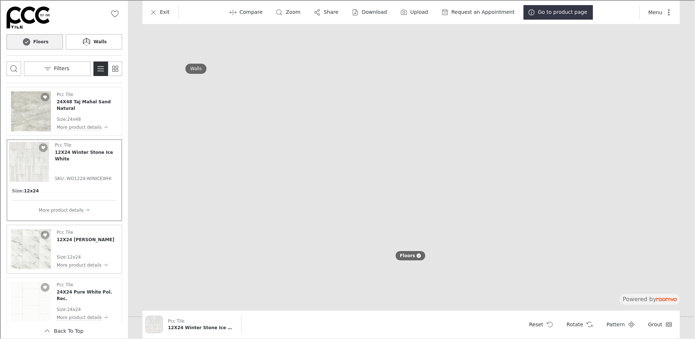
click at [30, 249] on img "See 12X24 Carenza Bianco in the room" at bounding box center [30, 248] width 40 height 40
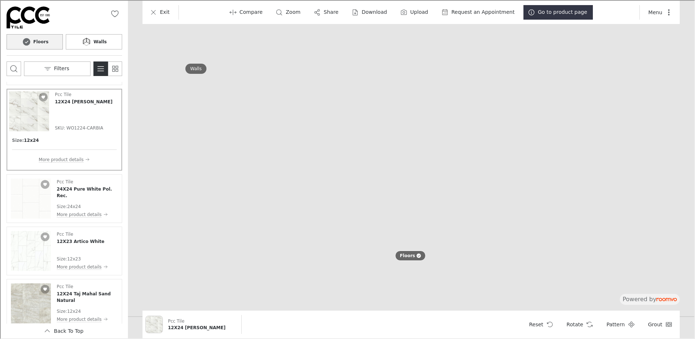
scroll to position [3090, 0]
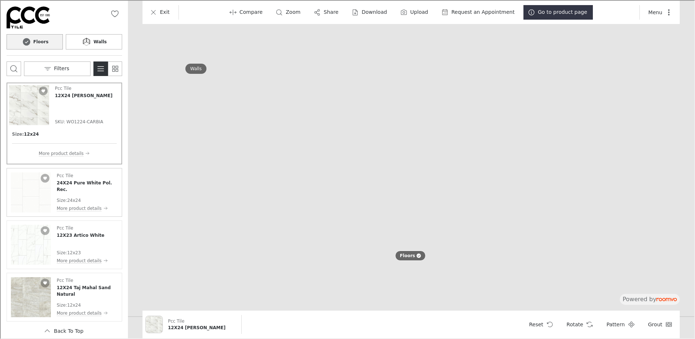
click at [36, 191] on img "See 24X24 Pure White Pol. Rec. in the room" at bounding box center [30, 192] width 40 height 40
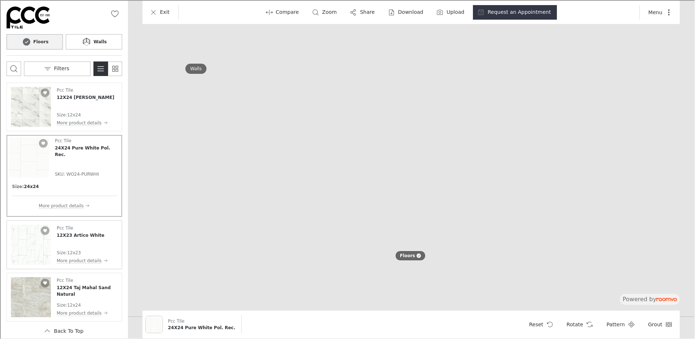
click at [32, 246] on img "See 12X23 Artico White in the room" at bounding box center [30, 244] width 40 height 40
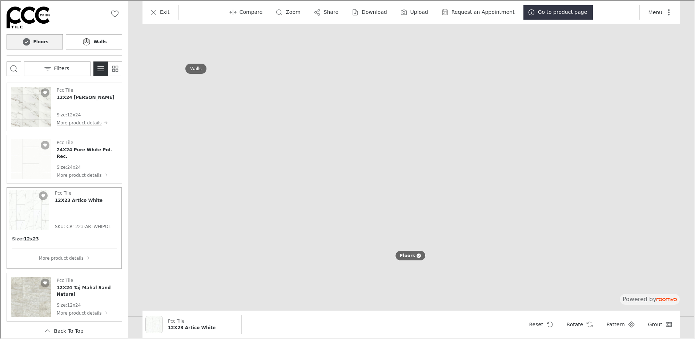
click at [30, 298] on img "See 12X24 Taj Mahal Sand Natural in the room" at bounding box center [30, 296] width 40 height 40
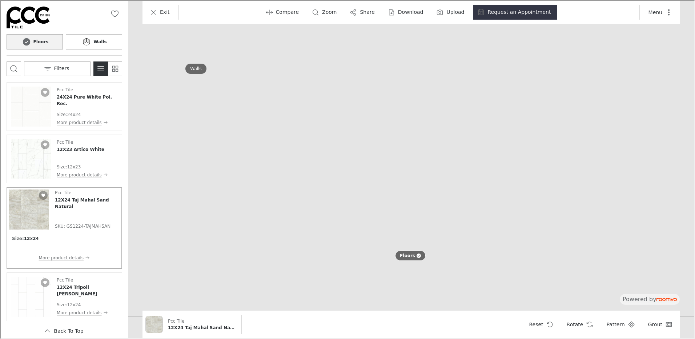
scroll to position [3144, 0]
click at [29, 289] on img "See 12X24 Tripoli Blanco in the room" at bounding box center [30, 295] width 40 height 40
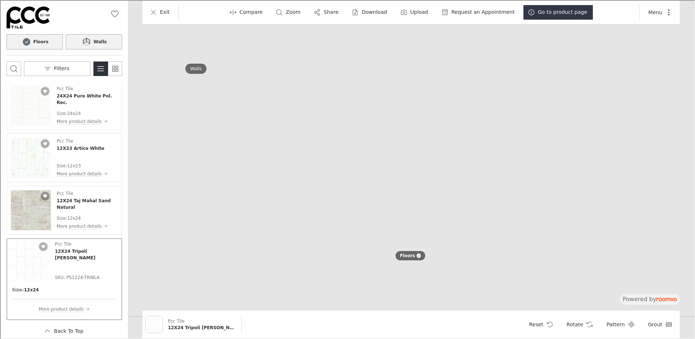
click at [100, 41] on h6 "Walls" at bounding box center [99, 41] width 13 height 7
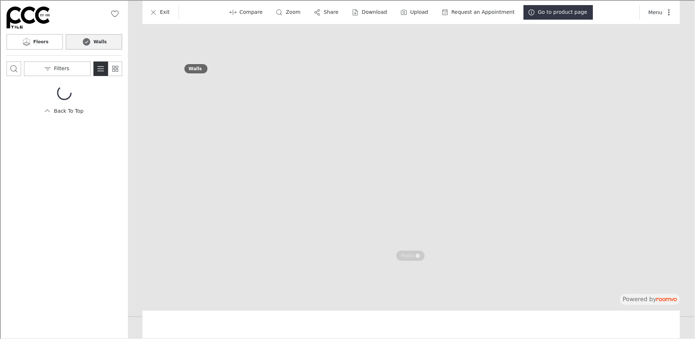
scroll to position [0, 0]
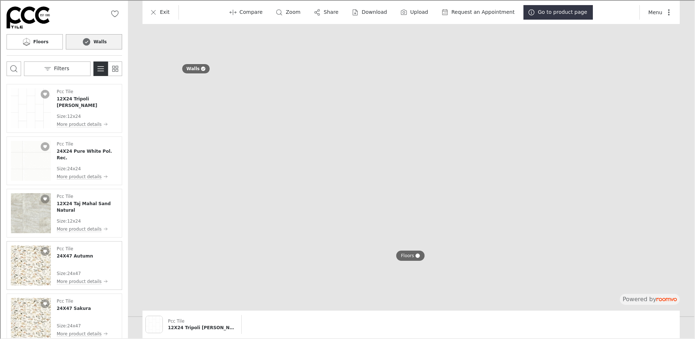
click at [37, 264] on img "See 24X47 Autumn in the room" at bounding box center [30, 265] width 40 height 40
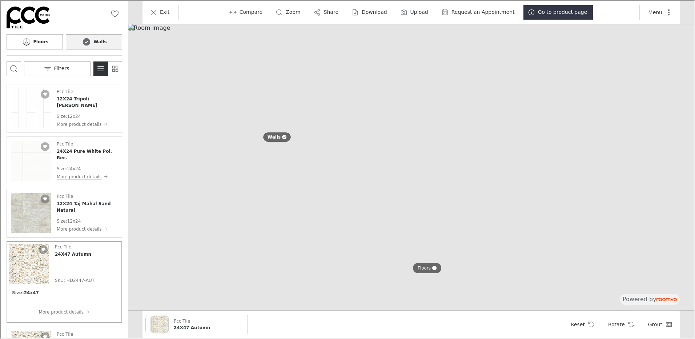
click at [38, 210] on img "See 12X24 Taj Mahal Sand Natural in the room" at bounding box center [30, 212] width 40 height 40
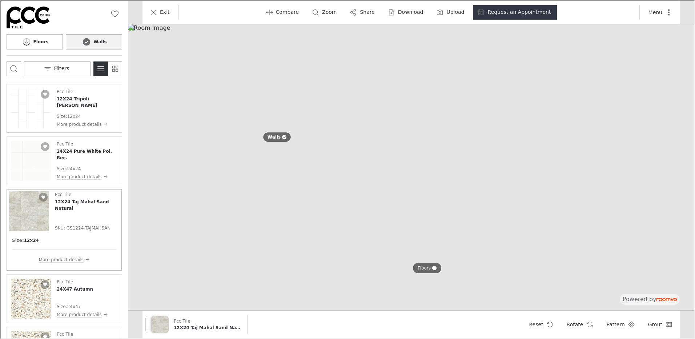
click at [90, 94] on div "Pcc Tile 12X24 Tripoli [PERSON_NAME]" at bounding box center [86, 98] width 61 height 20
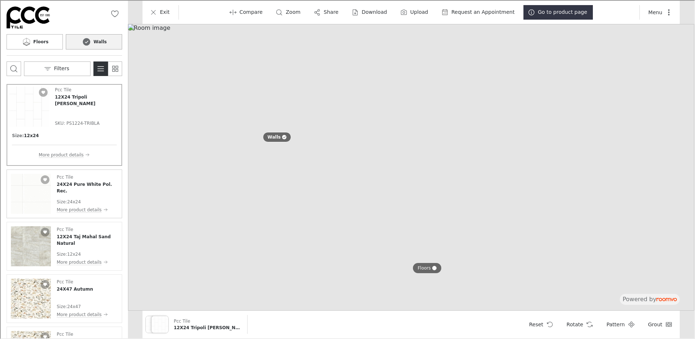
click at [79, 191] on div "Pcc Tile 24X24 Pure White Pol. Rec. Size : 24x24 More product details" at bounding box center [86, 193] width 61 height 40
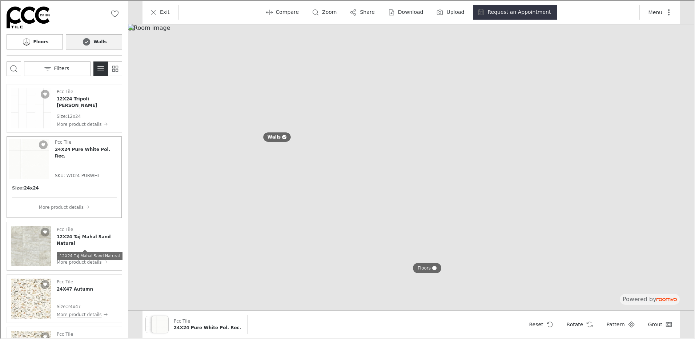
click at [75, 239] on h4 "12X24 Taj Mahal Sand Natural" at bounding box center [86, 239] width 61 height 13
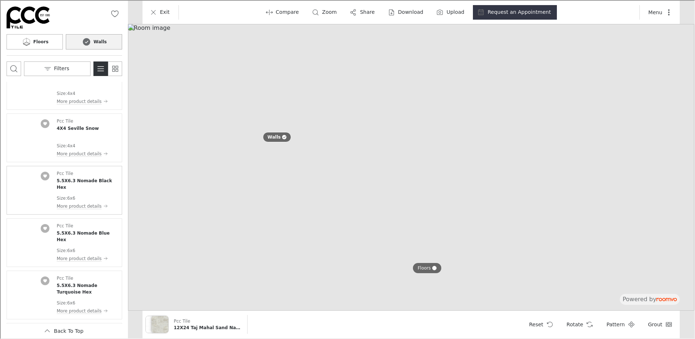
scroll to position [4489, 0]
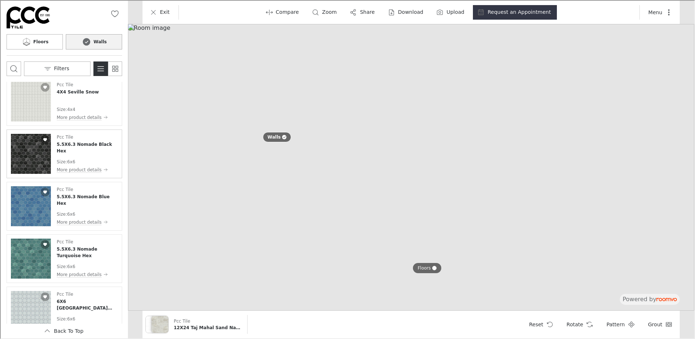
click at [26, 151] on img "See 5.5X6.3 Nomade Black Hex in the room" at bounding box center [30, 153] width 40 height 40
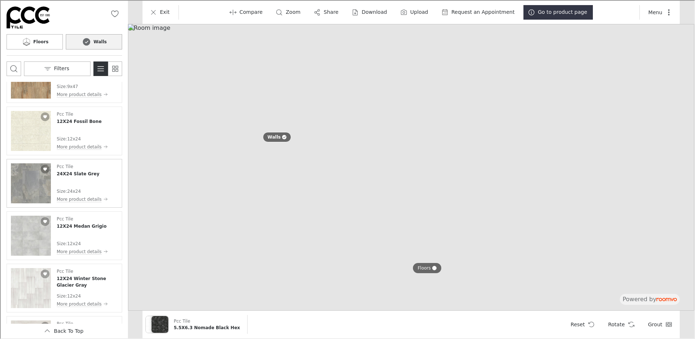
scroll to position [2566, 0]
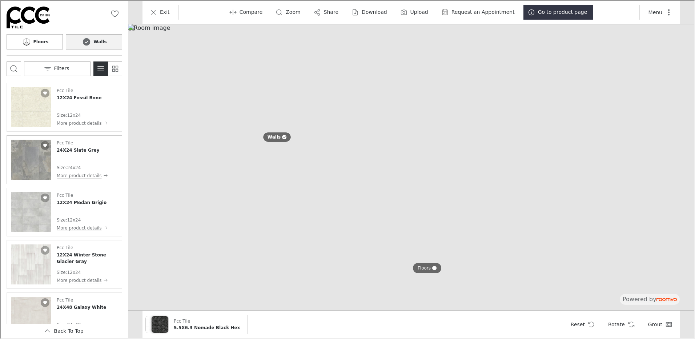
click at [35, 157] on img "See 24X24 Slate Grey in the room" at bounding box center [30, 159] width 40 height 40
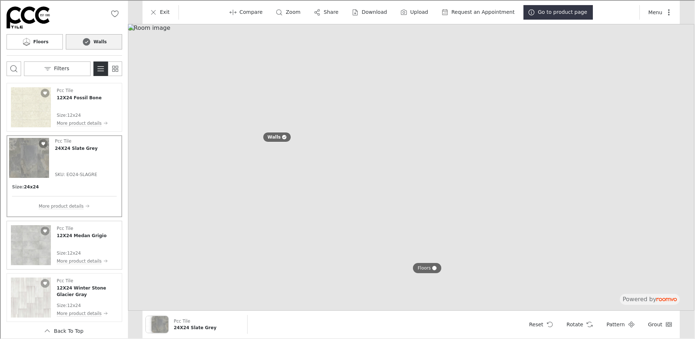
click at [30, 243] on img "See 12X24 Medan Grigio in the room" at bounding box center [30, 244] width 40 height 40
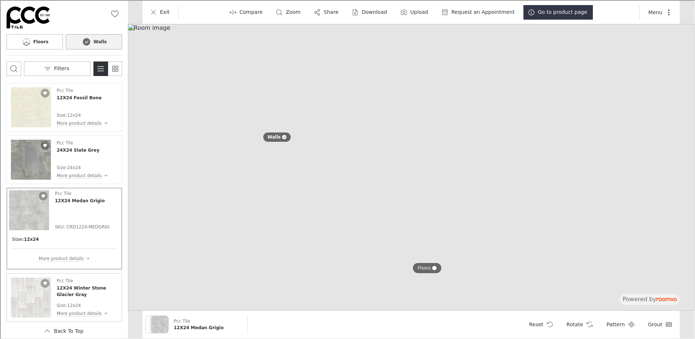
click at [35, 286] on img "See 12X24 Winter Stone Glacier Gray in the room" at bounding box center [30, 297] width 40 height 40
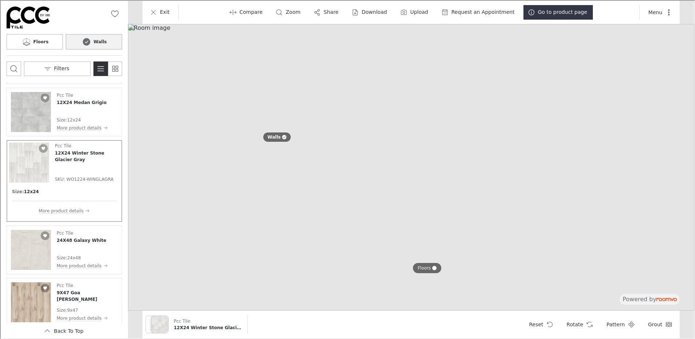
scroll to position [2675, 0]
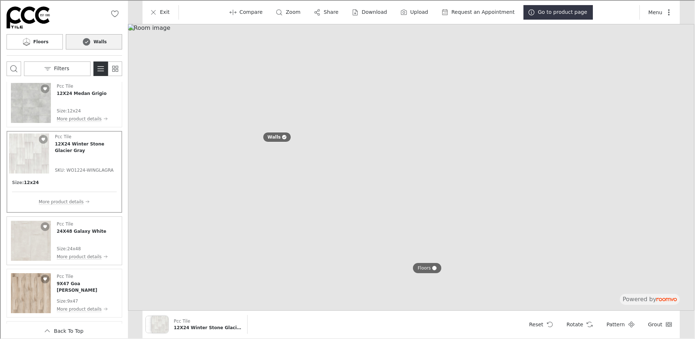
click at [33, 245] on img "See 24X48 Galaxy White in the room" at bounding box center [30, 240] width 40 height 40
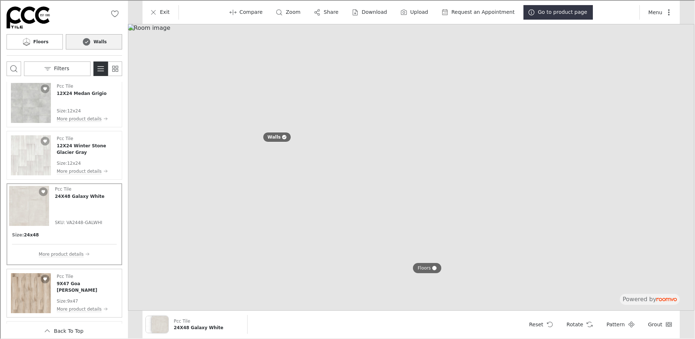
click at [36, 290] on img "See 9X47 Goa Roble in the room" at bounding box center [30, 292] width 40 height 40
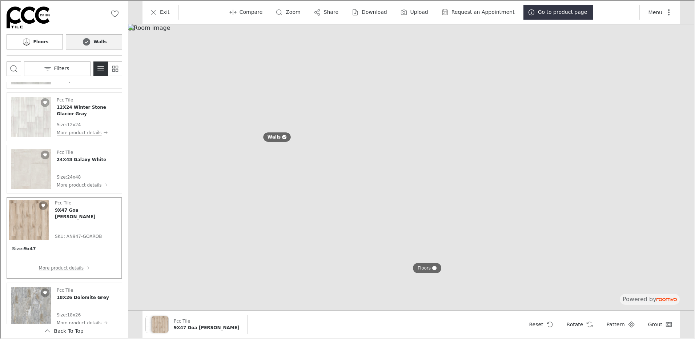
scroll to position [2748, 0]
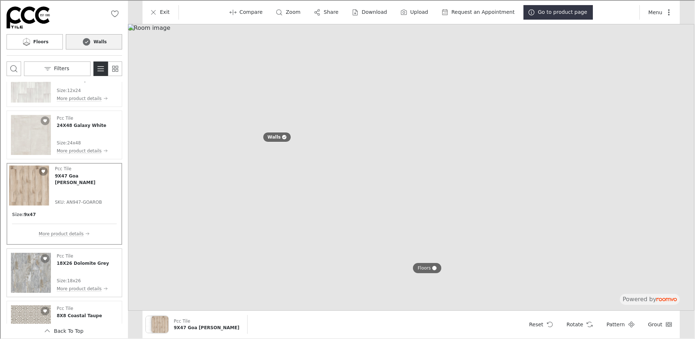
click at [45, 272] on img "See 18X26 Dolomite Grey in the room" at bounding box center [30, 272] width 40 height 40
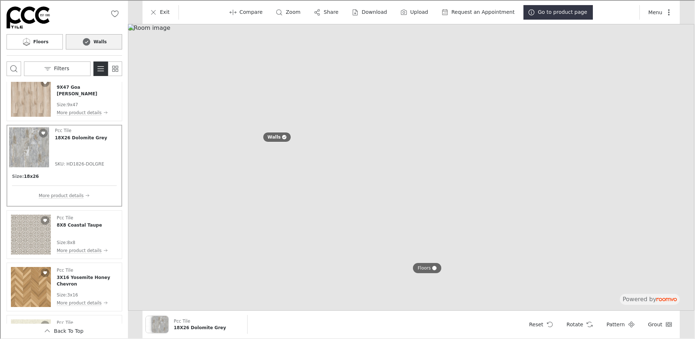
scroll to position [2857, 0]
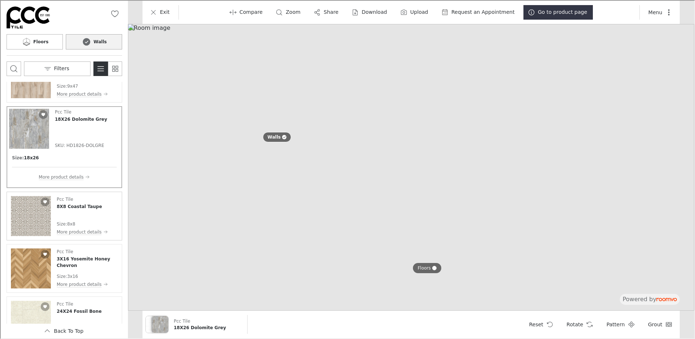
click at [29, 211] on img "See 8X8 Coastal Taupe in the room" at bounding box center [30, 215] width 40 height 40
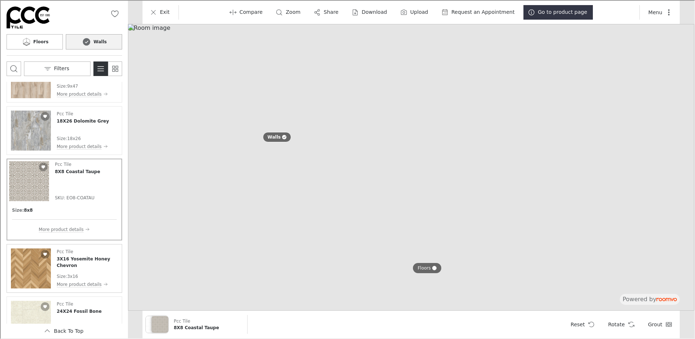
click at [29, 264] on img "See 3X16 Yosemite Honey Chevron in the room" at bounding box center [30, 268] width 40 height 40
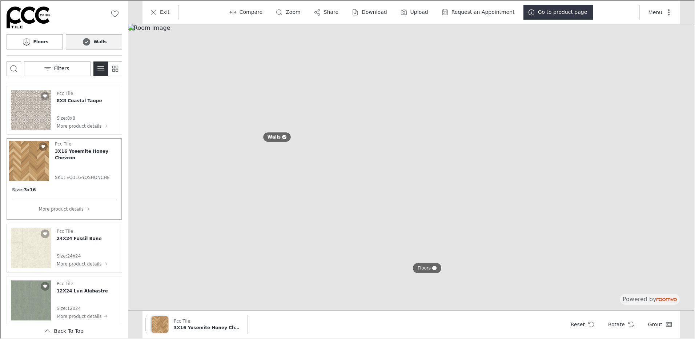
scroll to position [2966, 0]
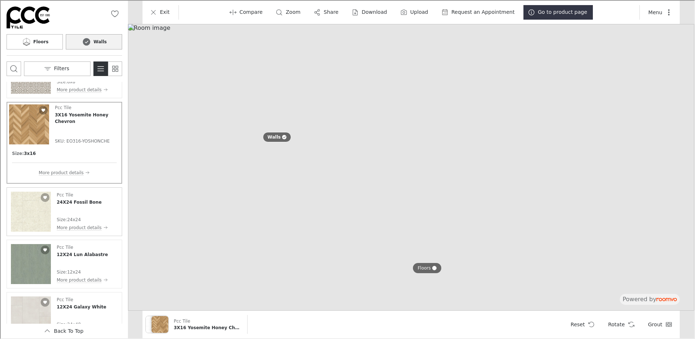
click at [32, 211] on img "See 24X24 Fossil Bone in the room" at bounding box center [30, 211] width 40 height 40
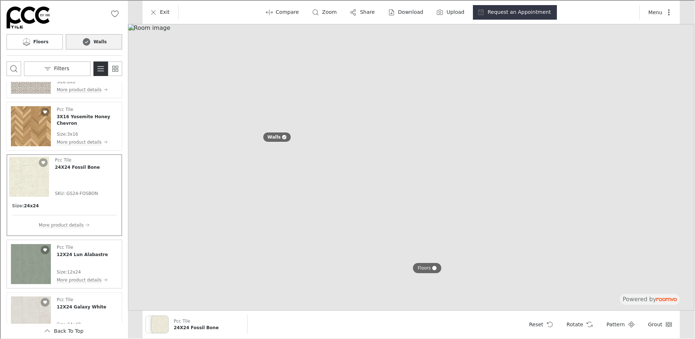
click at [24, 258] on img "See 12X24 Lun Alabastre in the room" at bounding box center [30, 263] width 40 height 40
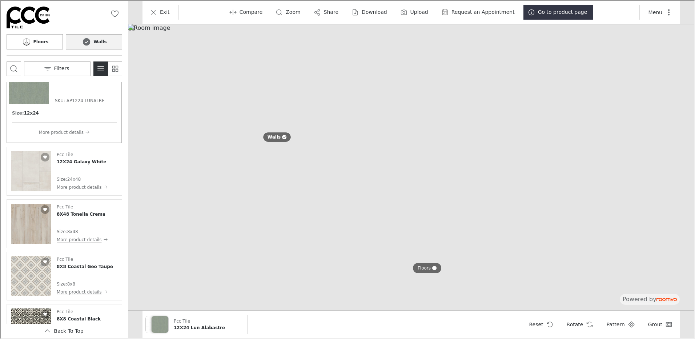
scroll to position [3111, 0]
click at [42, 228] on img "See 8X48 Tonella Crema in the room" at bounding box center [30, 222] width 40 height 40
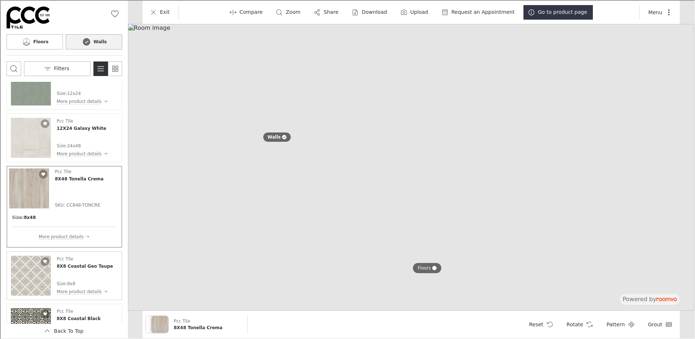
click at [38, 274] on img "See 8X8 Coastal Geo Taupe in the room" at bounding box center [30, 275] width 40 height 40
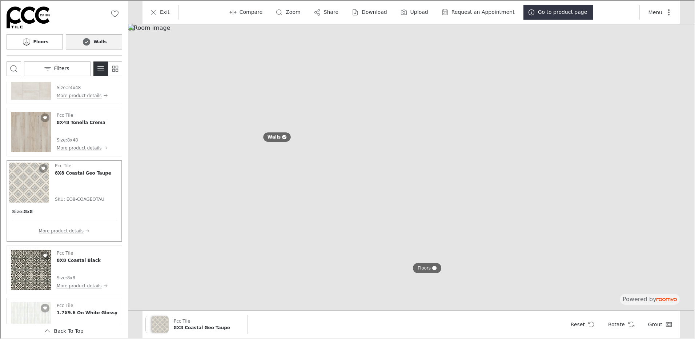
scroll to position [3184, 0]
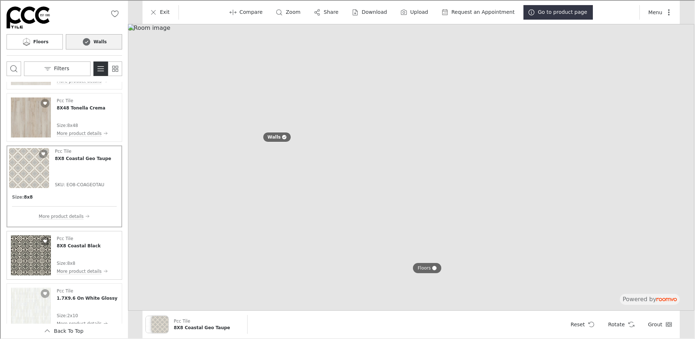
click at [38, 260] on img "See 8X8 Coastal Black in the room" at bounding box center [30, 254] width 40 height 40
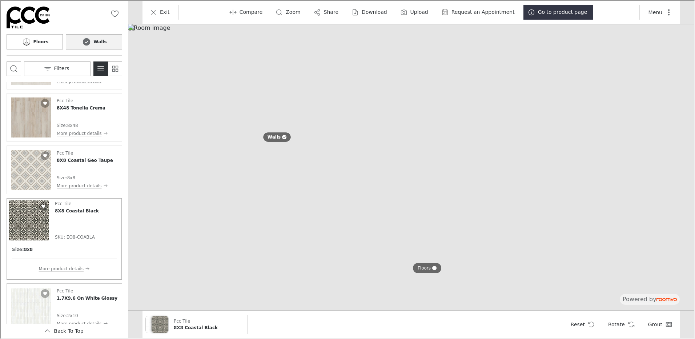
click at [20, 308] on img "See 1.7X9.6 On White Glossy in the room" at bounding box center [30, 307] width 40 height 40
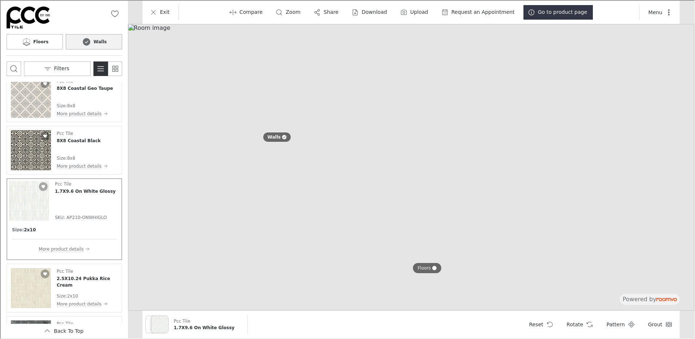
scroll to position [3257, 0]
click at [27, 287] on img "See 2.5X10.24 Pukka Rice Cream in the room" at bounding box center [30, 286] width 40 height 40
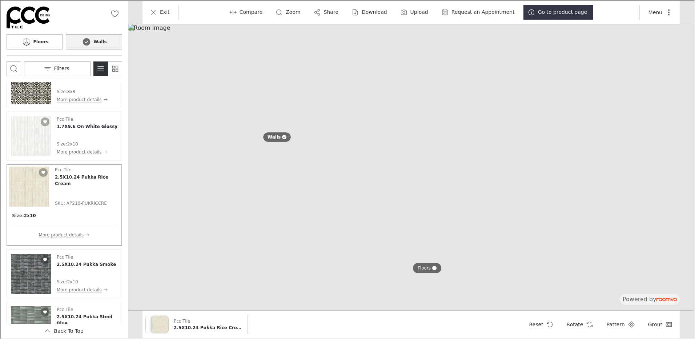
scroll to position [3366, 0]
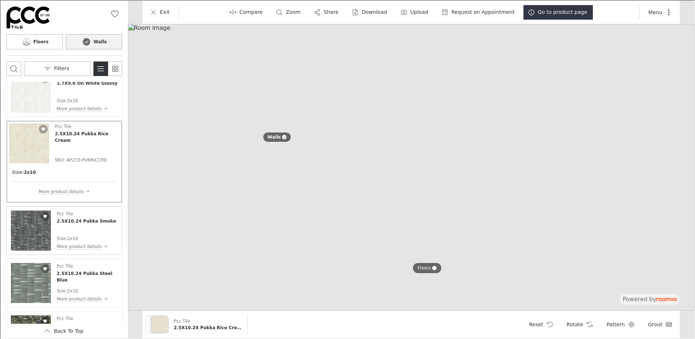
click at [29, 234] on img "See 2.5X10.24 Pukka Smoke in the room" at bounding box center [30, 230] width 40 height 40
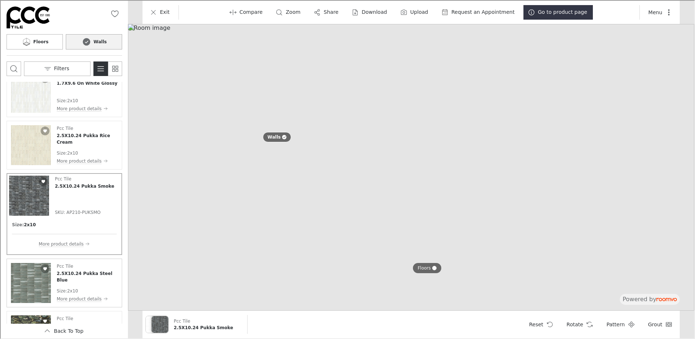
click at [32, 279] on img "See 2.5X10.24 Pukka Steel Blue in the room" at bounding box center [30, 282] width 40 height 40
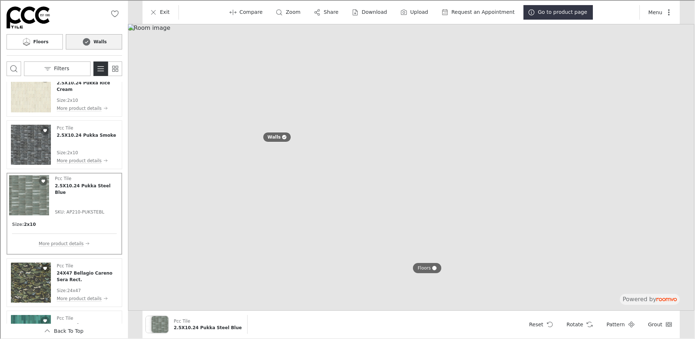
scroll to position [3475, 0]
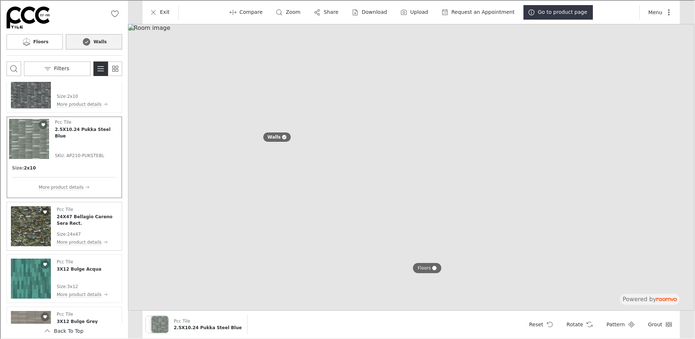
click at [36, 230] on img "See 24X47 Bellagio Careno Sera Rect. in the room" at bounding box center [30, 225] width 40 height 40
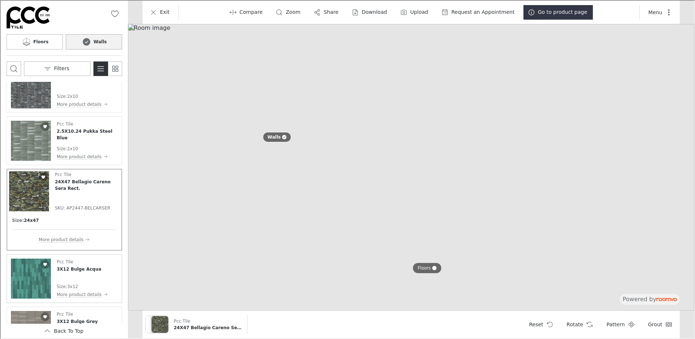
click at [36, 276] on img "See 3X12 Bulge Acqua in the room" at bounding box center [30, 278] width 40 height 40
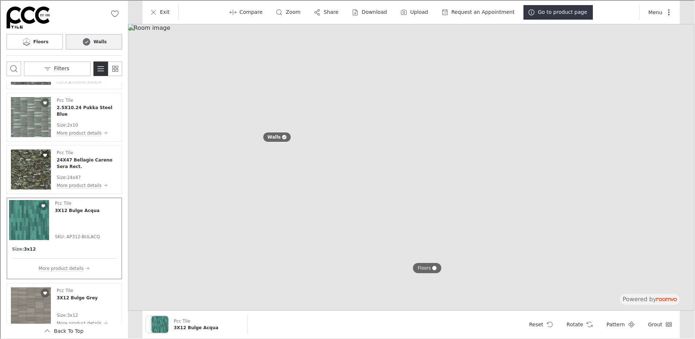
scroll to position [3511, 0]
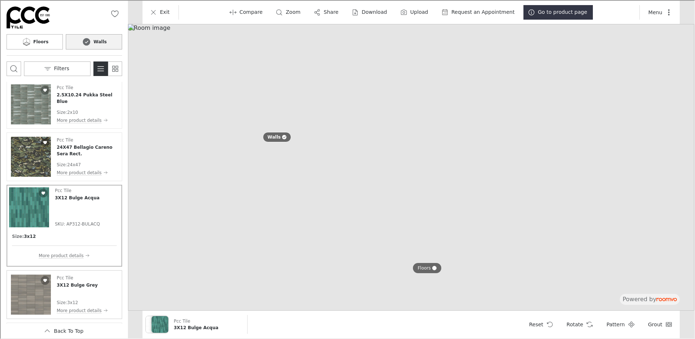
click at [28, 293] on img "See 3X12 Bulge Grey in the room" at bounding box center [30, 294] width 40 height 40
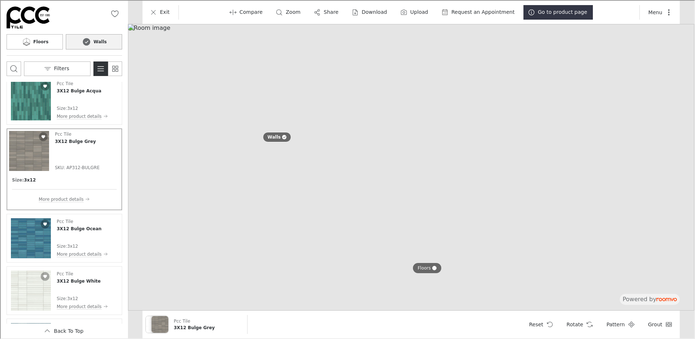
scroll to position [3620, 0]
click at [37, 234] on img "See 3X12 Bulge Ocean in the room" at bounding box center [30, 237] width 40 height 40
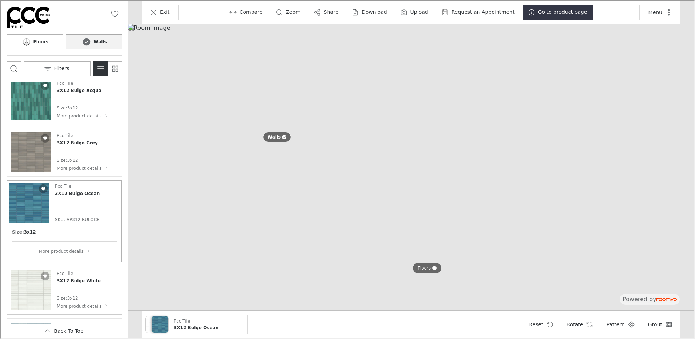
click at [29, 292] on img "See 3X12 Bulge White in the room" at bounding box center [30, 289] width 40 height 40
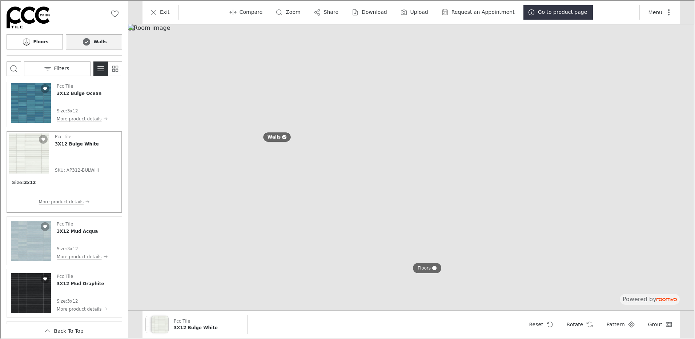
scroll to position [3766, 0]
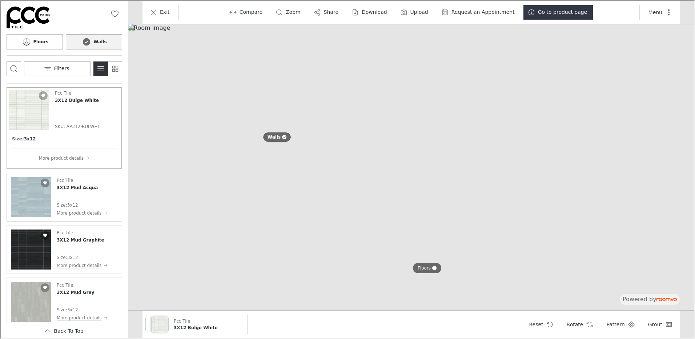
click at [35, 202] on img "See 3X12 Mud Acqua in the room" at bounding box center [30, 196] width 40 height 40
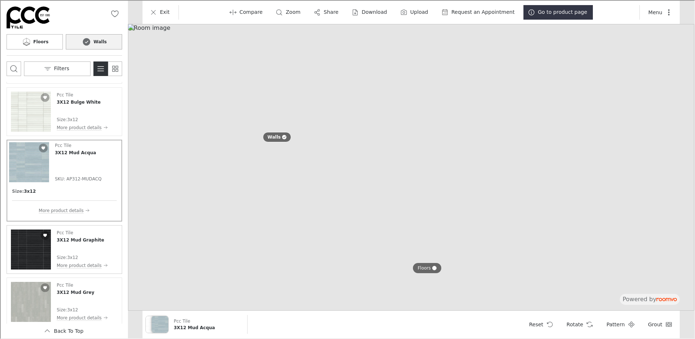
click at [36, 248] on img "See 3X12 Mud Graphite in the room" at bounding box center [30, 249] width 40 height 40
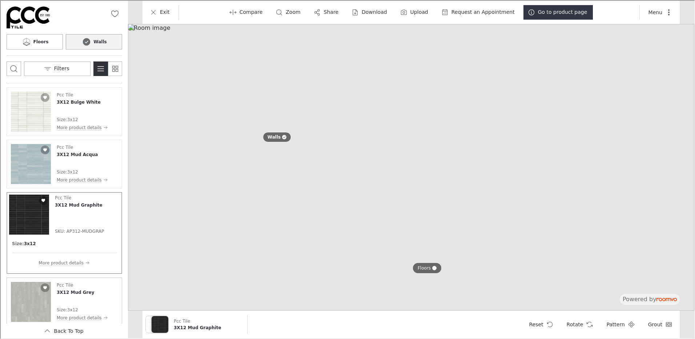
click at [23, 303] on img "See 3X12 Mud Grey in the room" at bounding box center [30, 301] width 40 height 40
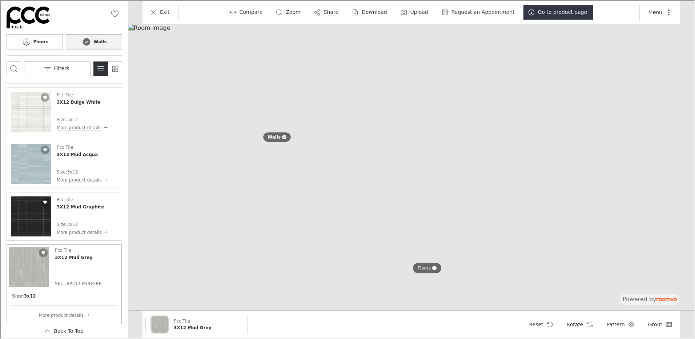
click at [40, 212] on img "See 3X12 Mud Graphite in the room" at bounding box center [30, 216] width 40 height 40
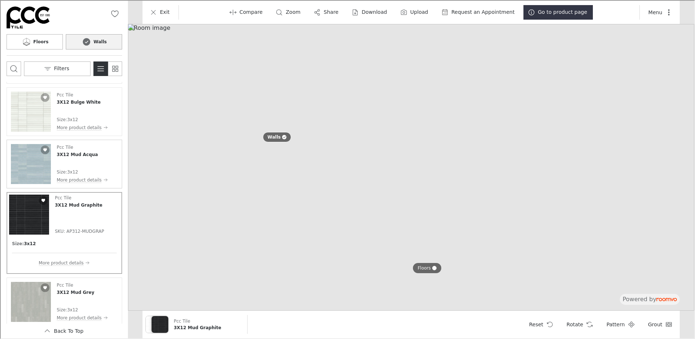
click at [37, 166] on img "See 3X12 Mud Acqua in the room" at bounding box center [30, 163] width 40 height 40
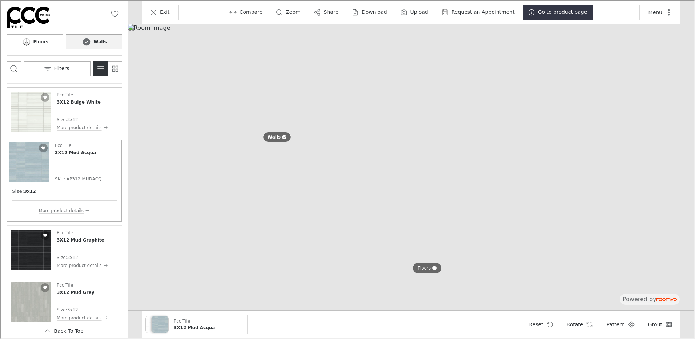
click at [28, 111] on img "See 3X12 Bulge White in the room" at bounding box center [30, 111] width 40 height 40
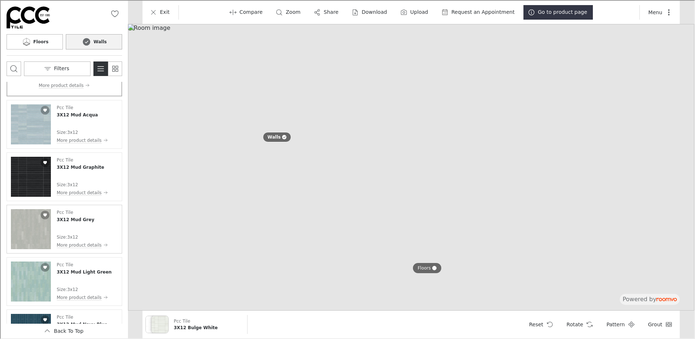
scroll to position [3875, 0]
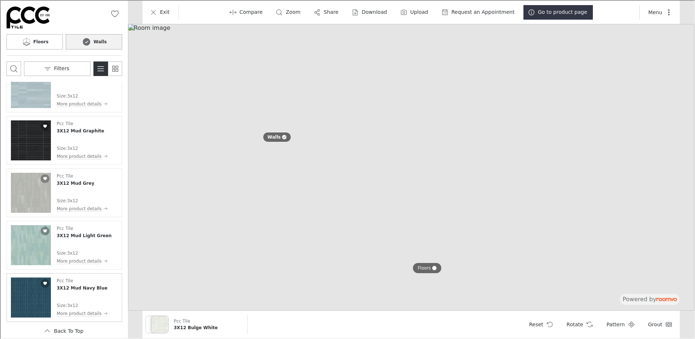
click at [29, 302] on img "See 3X12 Mud Navy Blue in the room" at bounding box center [30, 297] width 40 height 40
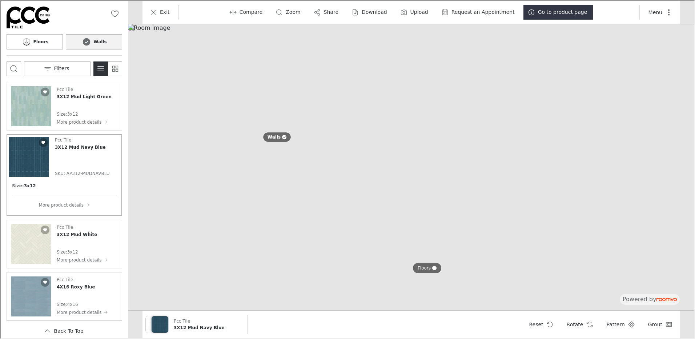
scroll to position [3987, 0]
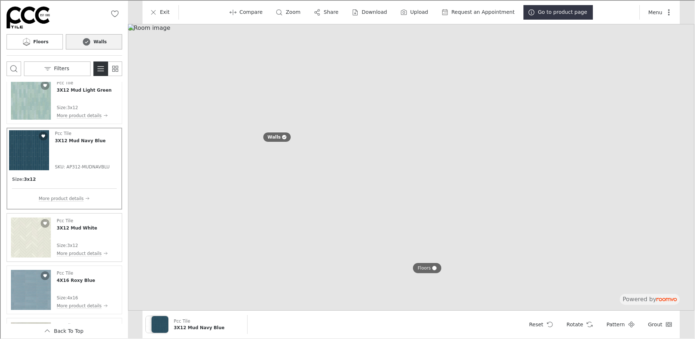
click at [35, 236] on img "See 3X12 Mud White in the room" at bounding box center [30, 237] width 40 height 40
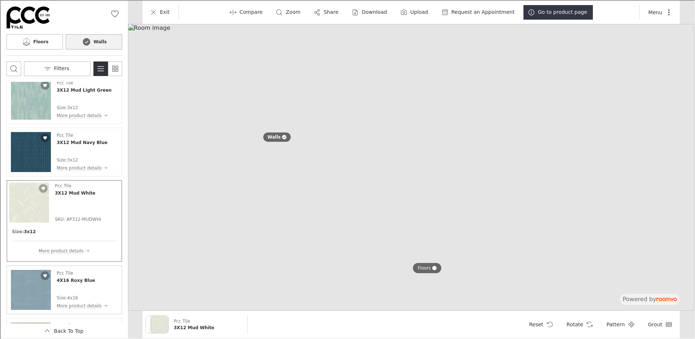
click at [39, 291] on img "See 4X16 Roxy Blue in the room" at bounding box center [30, 289] width 40 height 40
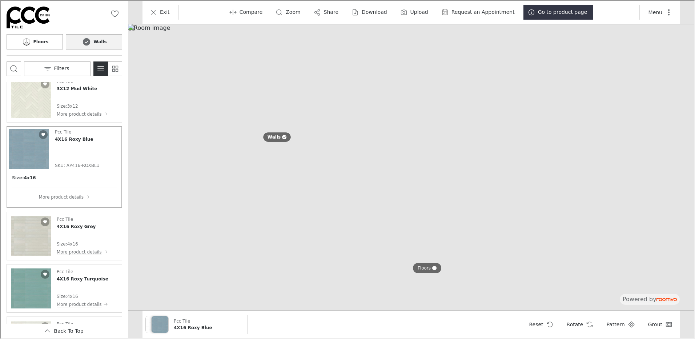
scroll to position [4132, 0]
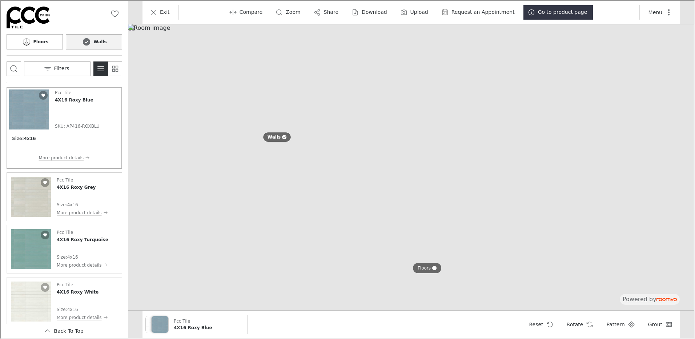
click at [29, 190] on img "See 4X16 Roxy Grey in the room" at bounding box center [30, 196] width 40 height 40
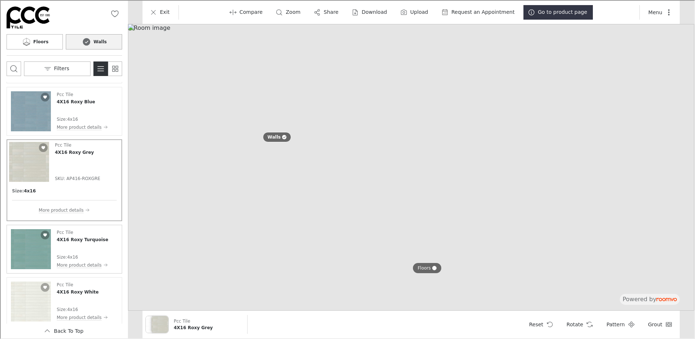
click at [33, 250] on img "See 4X16 Roxy Turquoise in the room" at bounding box center [30, 248] width 40 height 40
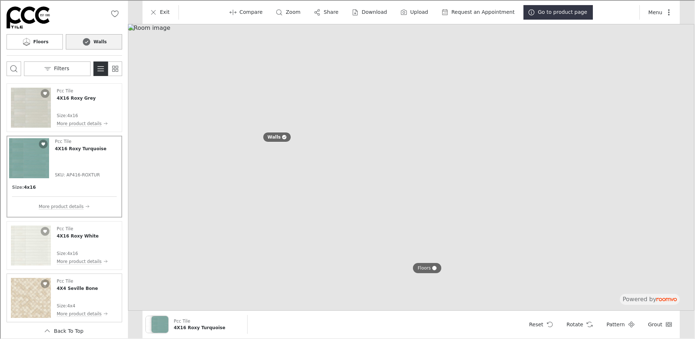
scroll to position [4205, 0]
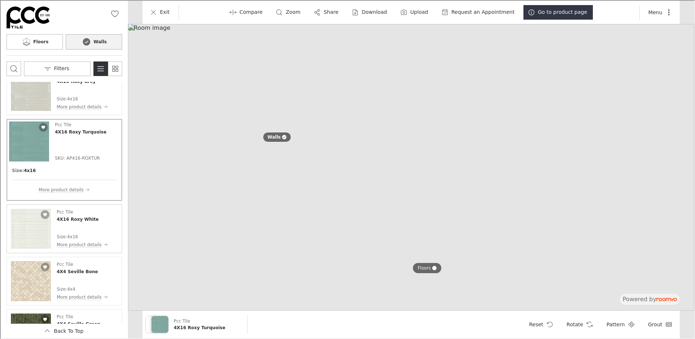
click at [31, 231] on img "See 4X16 Roxy White in the room" at bounding box center [30, 228] width 40 height 40
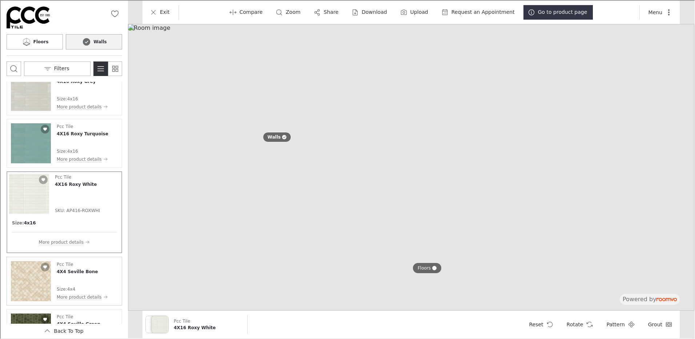
click at [31, 282] on img "See 4X4 Seville Bone in the room" at bounding box center [30, 280] width 40 height 40
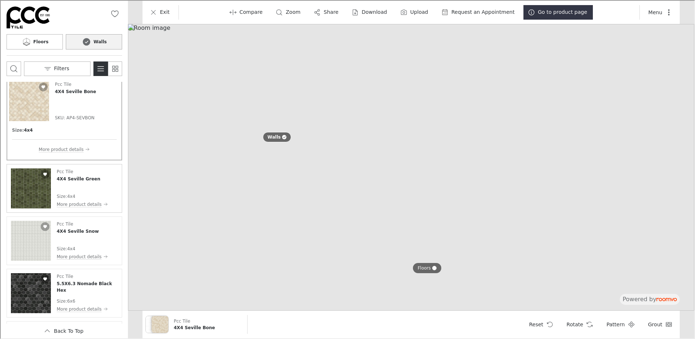
scroll to position [4350, 0]
click at [24, 189] on img "See 4X4 Seville Green in the room" at bounding box center [30, 187] width 40 height 40
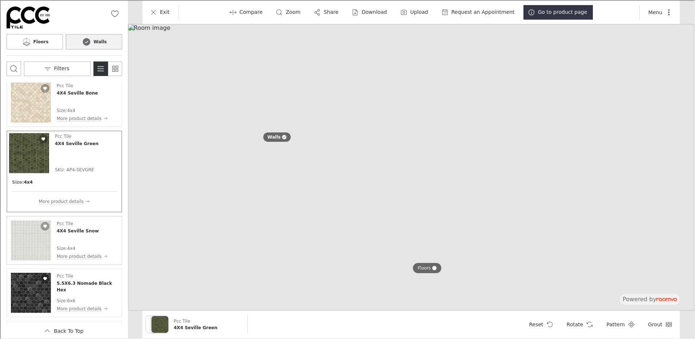
click at [29, 241] on img "See 4X4 Seville Snow in the room" at bounding box center [30, 240] width 40 height 40
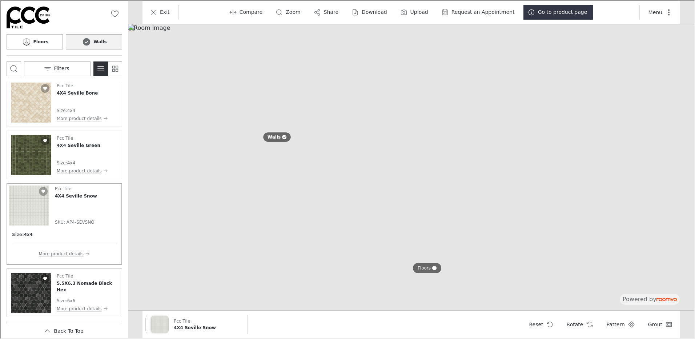
click at [44, 295] on img "See 5.5X6.3 Nomade Black Hex in the room" at bounding box center [30, 292] width 40 height 40
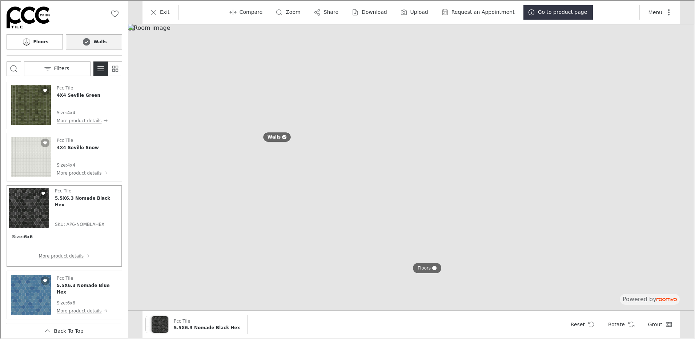
scroll to position [4423, 0]
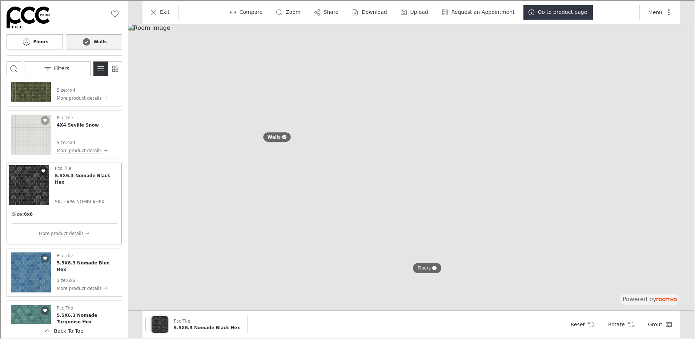
click at [31, 273] on img "See 5.5X6.3 Nomade Blue Hex in the room" at bounding box center [30, 272] width 40 height 40
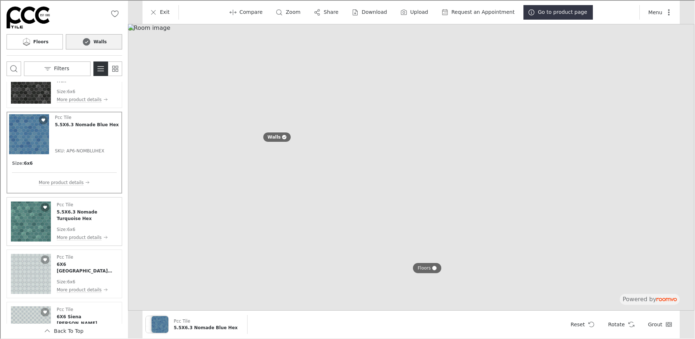
scroll to position [4532, 0]
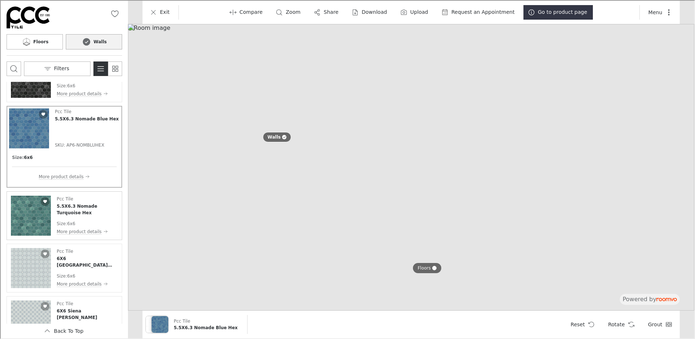
click at [29, 215] on img "See 5.5X6.3 Nomade Turquoise Hex in the room" at bounding box center [30, 215] width 40 height 40
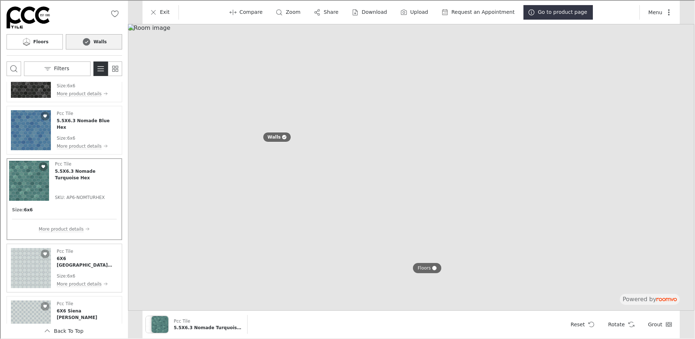
click at [26, 266] on img "See 6X6 Siena Senda Denim in the room" at bounding box center [30, 267] width 40 height 40
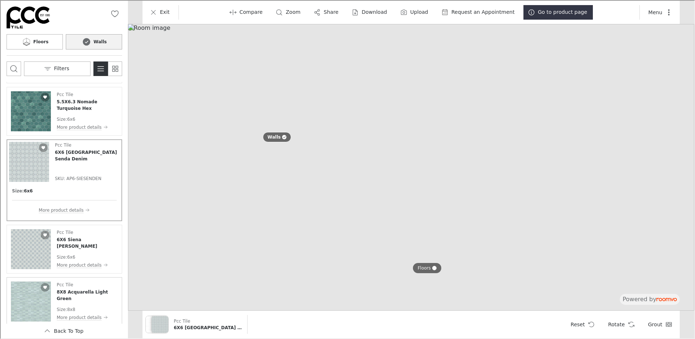
scroll to position [4605, 0]
click at [24, 247] on img "See 6X6 Siena Serena Denim in the room" at bounding box center [30, 247] width 40 height 40
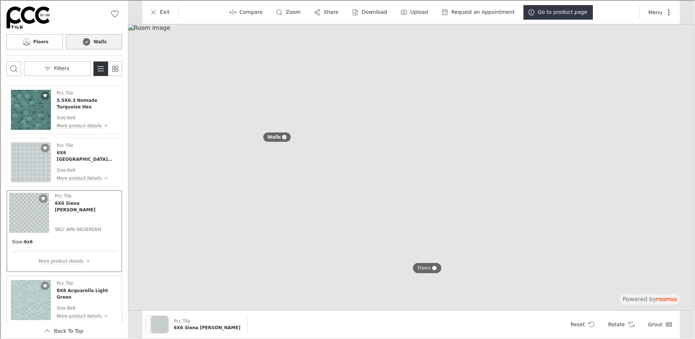
click at [34, 301] on img "See 8X8 Acquarella Light Green in the room" at bounding box center [30, 299] width 40 height 40
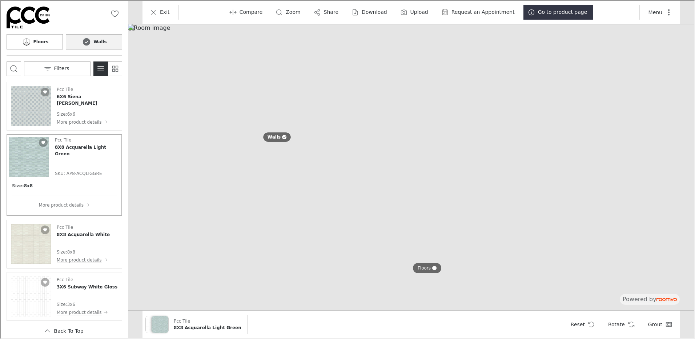
scroll to position [4714, 0]
click at [40, 250] on img "See 8X8 Acquarella White in the room" at bounding box center [30, 242] width 40 height 40
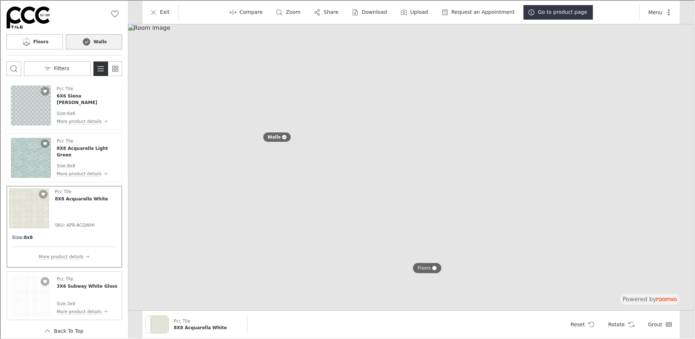
click at [39, 296] on img "See 3X6 Subway White Gloss in the room" at bounding box center [30, 295] width 40 height 40
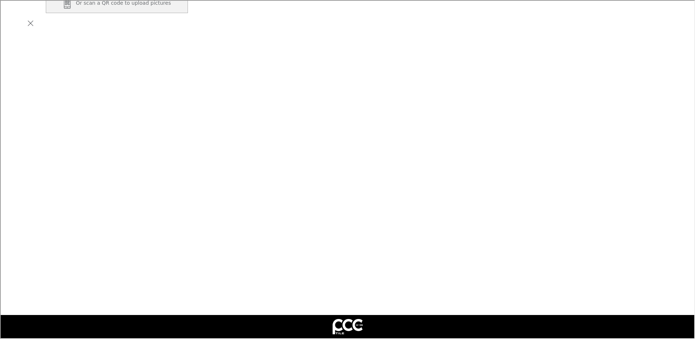
scroll to position [128, 0]
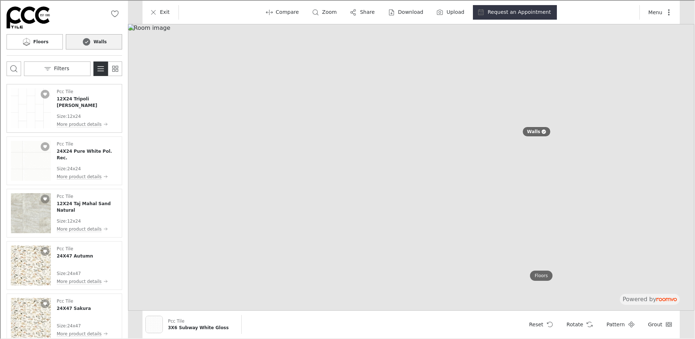
click at [20, 108] on img "See 12X24 Tripoli Blanco in the room" at bounding box center [30, 108] width 40 height 40
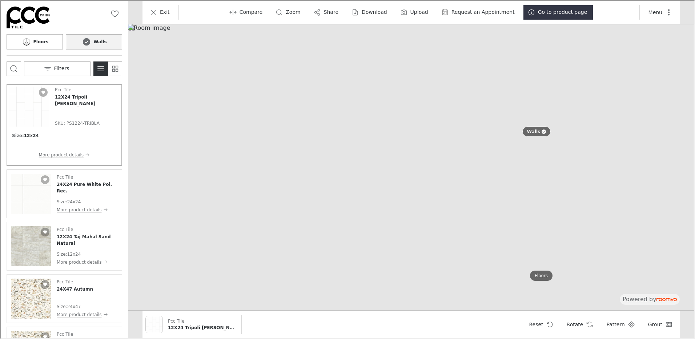
click at [33, 202] on img "See 24X24 Pure White Pol. Rec. in the room" at bounding box center [30, 193] width 40 height 40
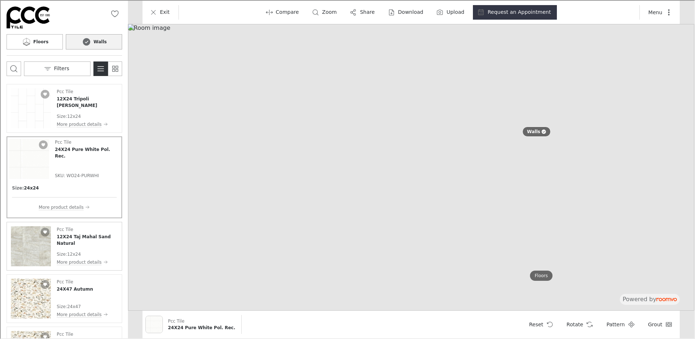
click at [28, 246] on img "See 12X24 Taj Mahal Sand Natural in the room" at bounding box center [30, 245] width 40 height 40
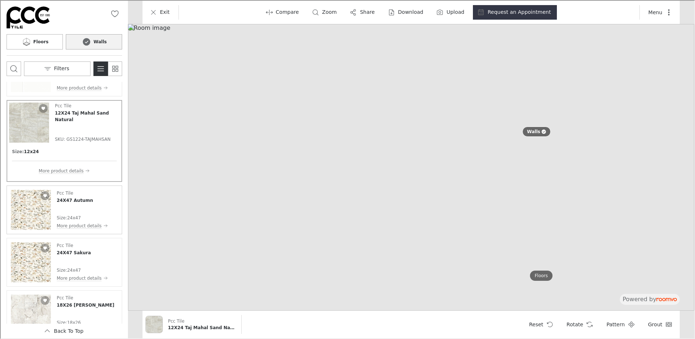
scroll to position [145, 0]
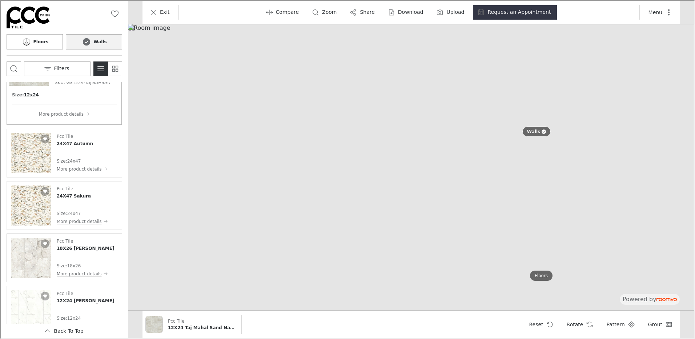
click at [37, 259] on img "See 18X26 Creta White in the room" at bounding box center [30, 257] width 40 height 40
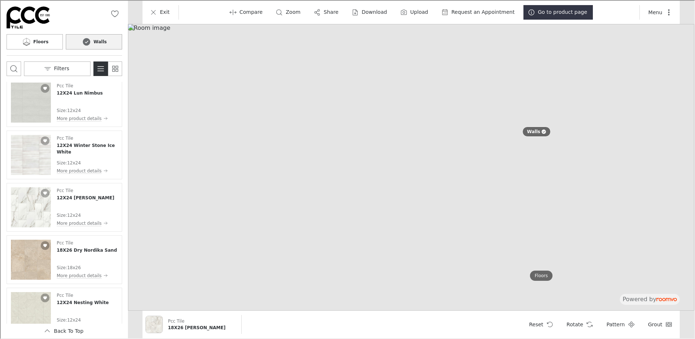
scroll to position [436, 0]
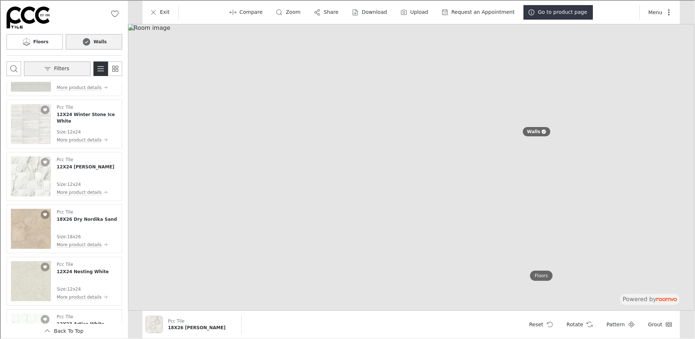
click at [52, 65] on button "Filters" at bounding box center [56, 68] width 67 height 15
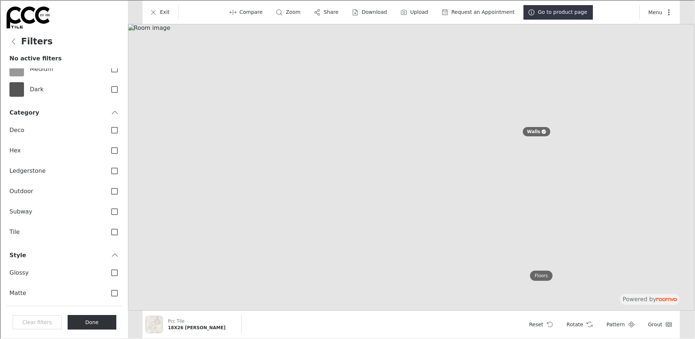
scroll to position [182, 0]
click at [109, 149] on input "Hex" at bounding box center [113, 148] width 15 height 15
checkbox input "true"
click at [95, 321] on button "Done" at bounding box center [91, 321] width 49 height 15
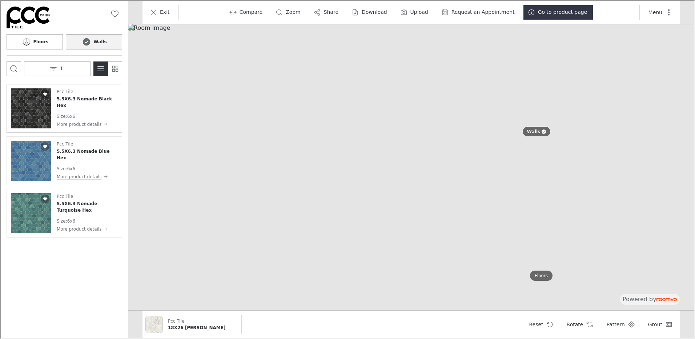
click at [37, 109] on img "See 5.5X6.3 Nomade Black Hex in the room" at bounding box center [30, 108] width 40 height 40
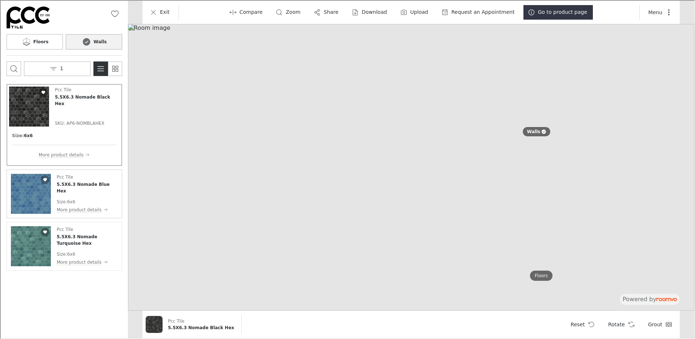
click at [29, 192] on img "See 5.5X6.3 Nomade Blue Hex in the room" at bounding box center [30, 193] width 40 height 40
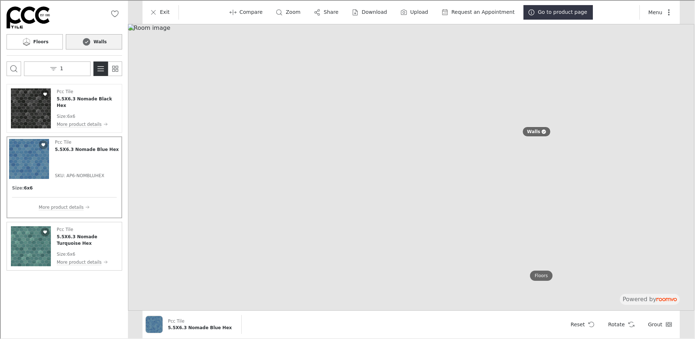
click at [33, 249] on img "See 5.5X6.3 Nomade Turquoise Hex in the room" at bounding box center [30, 245] width 40 height 40
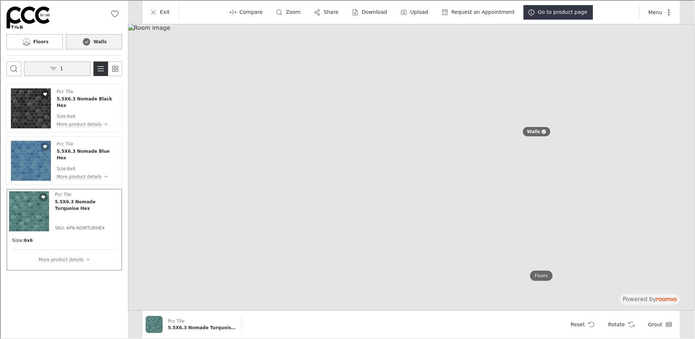
click at [71, 68] on button "1" at bounding box center [56, 68] width 67 height 15
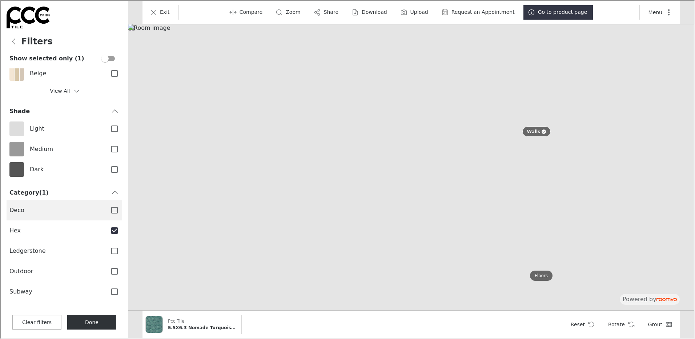
scroll to position [109, 0]
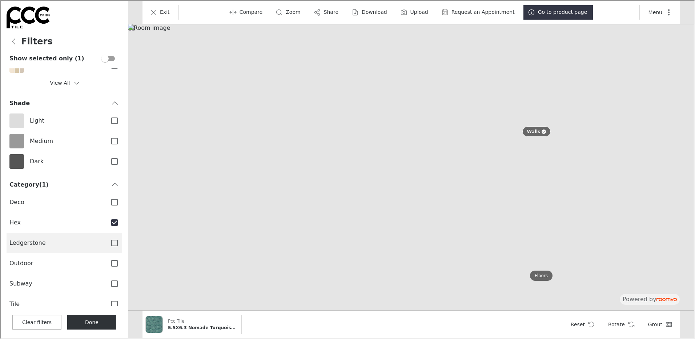
click at [20, 241] on span "Ledgerstone" at bounding box center [55, 242] width 92 height 8
click at [106, 241] on input "Ledgerstone" at bounding box center [113, 241] width 15 height 15
checkbox input "true"
click at [108, 220] on input "Hex" at bounding box center [113, 221] width 15 height 15
checkbox input "false"
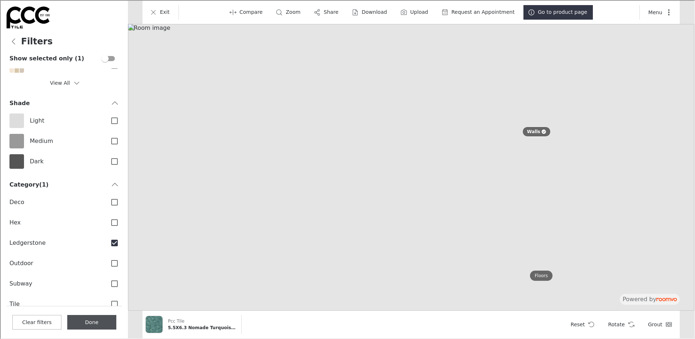
click at [89, 321] on button "Done" at bounding box center [91, 321] width 49 height 15
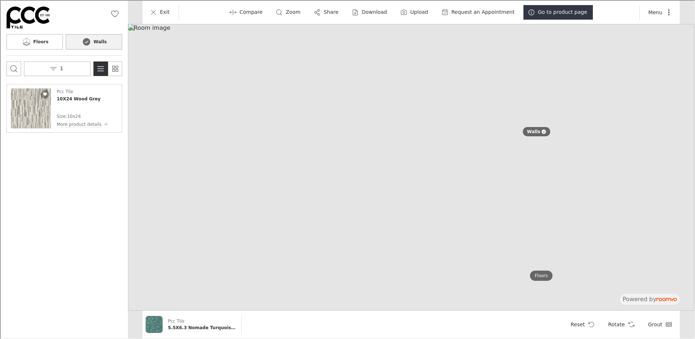
click at [35, 109] on img "See 10X24 Wood Grey in the room" at bounding box center [30, 108] width 40 height 40
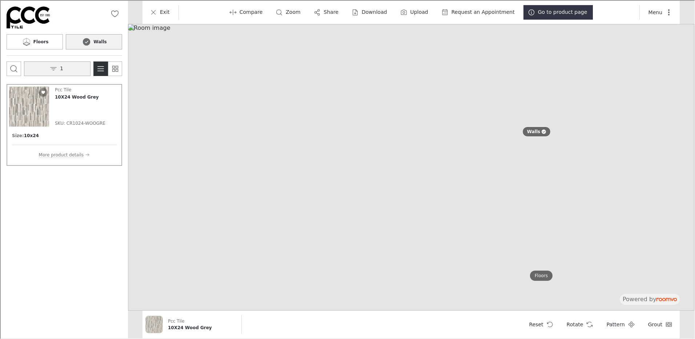
click at [55, 67] on icon "Open the filters menu" at bounding box center [52, 67] width 7 height 7
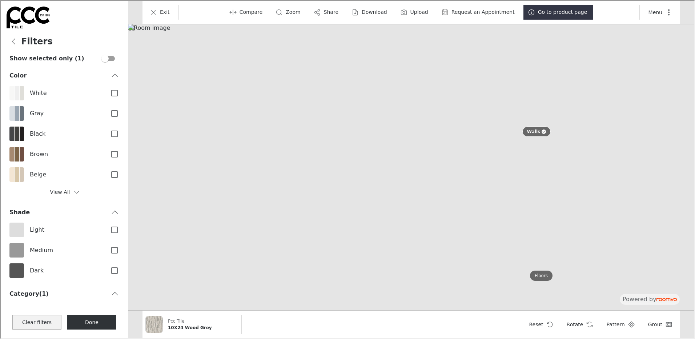
click at [25, 322] on button "Clear filters" at bounding box center [36, 321] width 49 height 15
checkbox input "false"
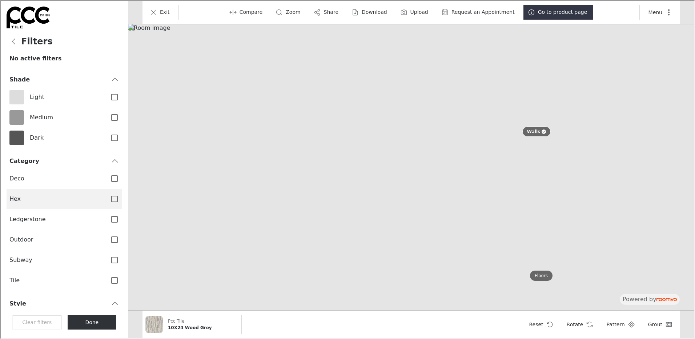
scroll to position [145, 0]
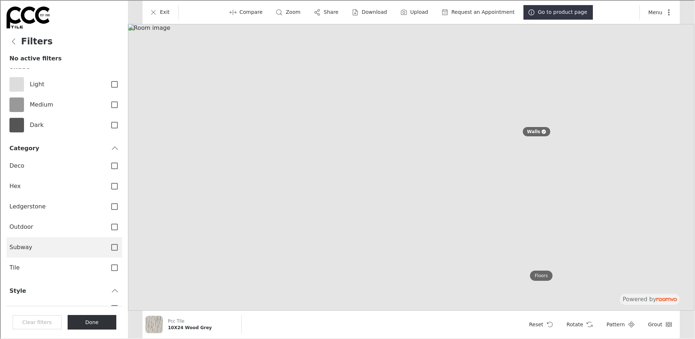
click at [108, 247] on input "Subway" at bounding box center [113, 246] width 15 height 15
checkbox input "true"
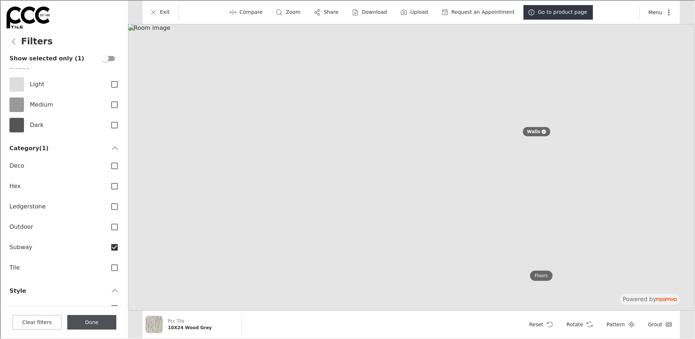
click at [90, 321] on button "Done" at bounding box center [91, 321] width 49 height 15
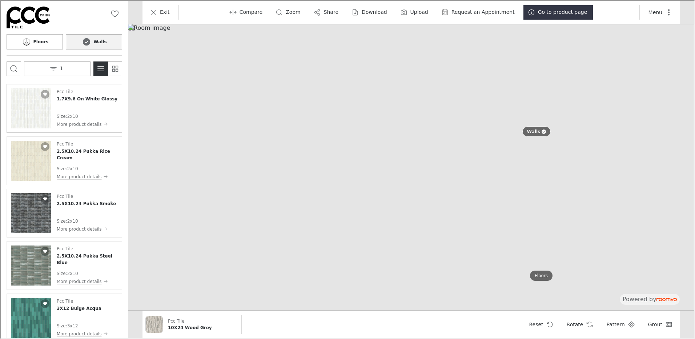
click at [29, 106] on img "See 1.7X9.6 On White Glossy in the room" at bounding box center [30, 108] width 40 height 40
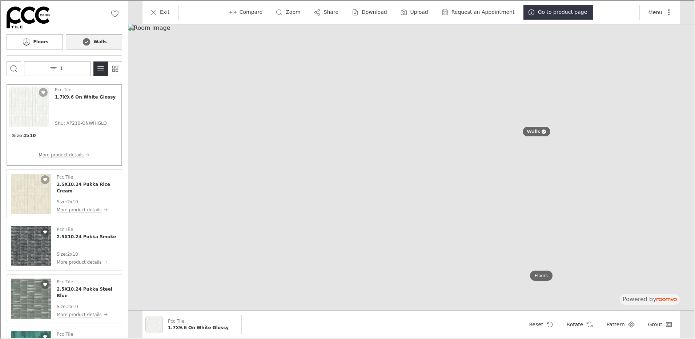
click at [25, 194] on img "See 2.5X10.24 Pukka Rice Cream in the room" at bounding box center [30, 193] width 40 height 40
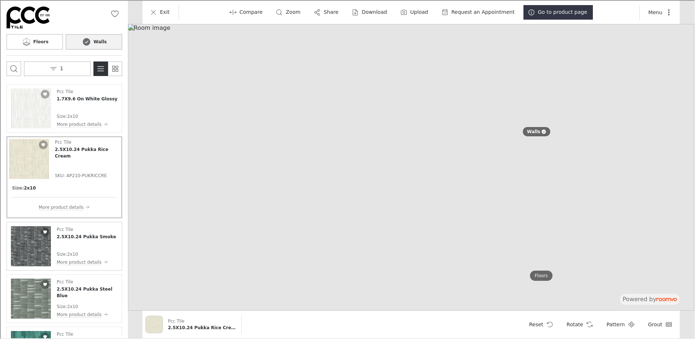
click at [37, 251] on img "See 2.5X10.24 Pukka Smoke in the room" at bounding box center [30, 245] width 40 height 40
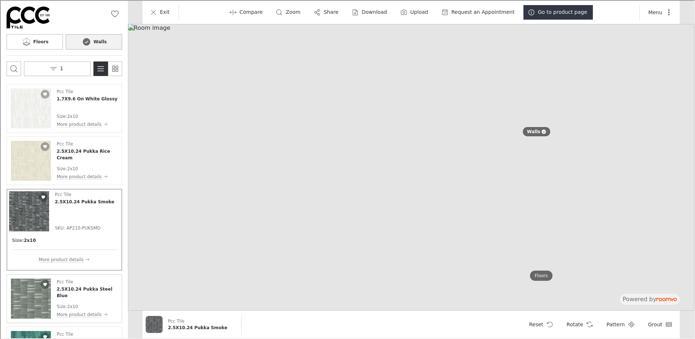
click at [44, 299] on img "See 2.5X10.24 Pukka Steel Blue in the room" at bounding box center [30, 298] width 40 height 40
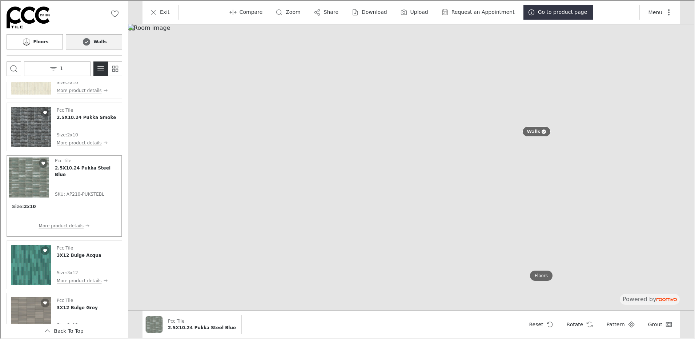
scroll to position [109, 0]
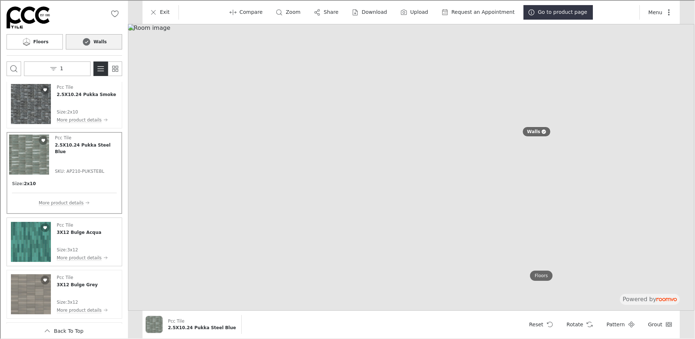
click at [28, 246] on img "See 3X12 Bulge Acqua in the room" at bounding box center [30, 241] width 40 height 40
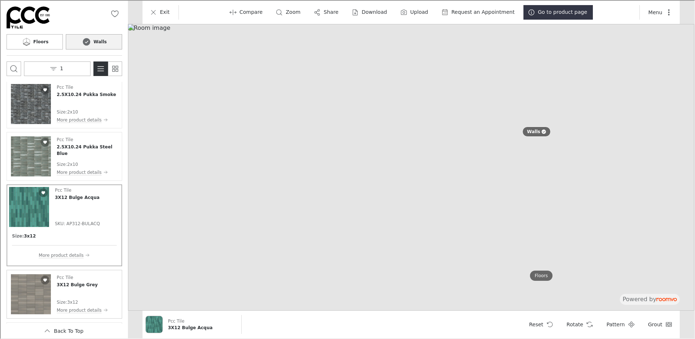
click at [37, 298] on img "See 3X12 Bulge Grey in the room" at bounding box center [30, 293] width 40 height 40
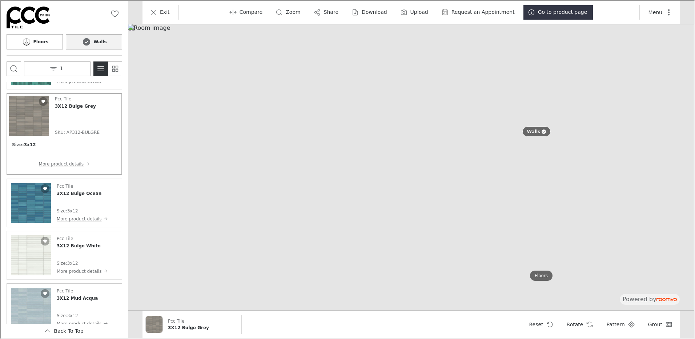
scroll to position [254, 0]
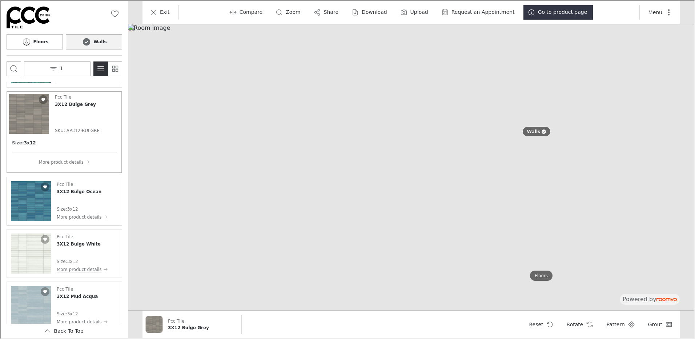
click at [35, 204] on img "See 3X12 Bulge Ocean in the room" at bounding box center [30, 200] width 40 height 40
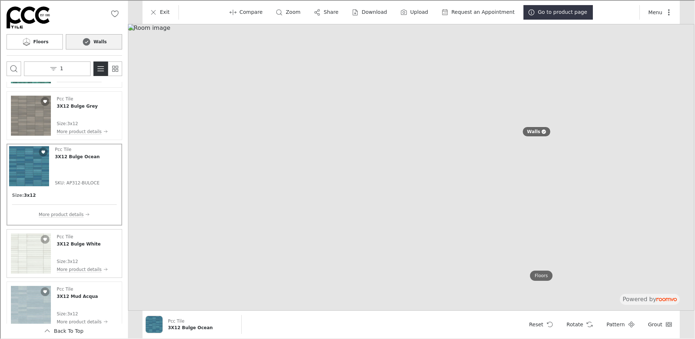
click at [31, 249] on img "See 3X12 Bulge White in the room" at bounding box center [30, 253] width 40 height 40
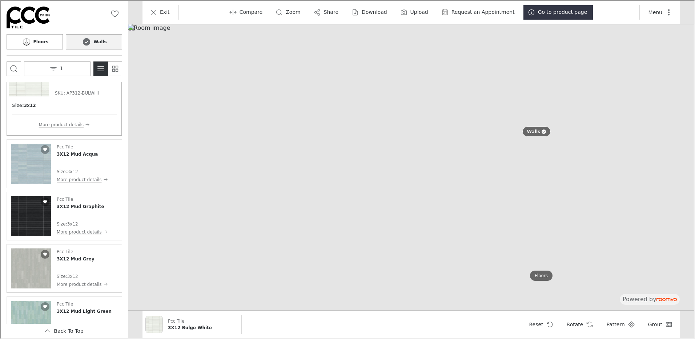
scroll to position [400, 0]
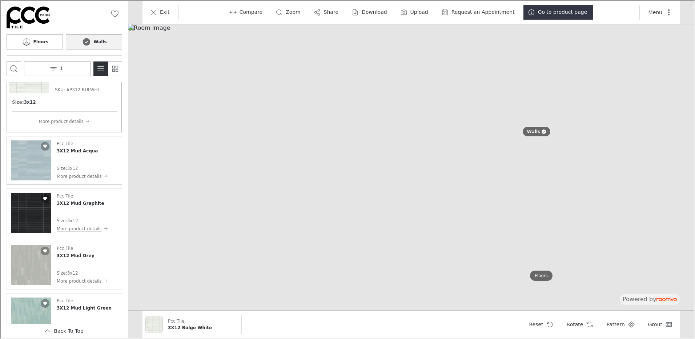
click at [27, 150] on img "See 3X12 Mud Acqua in the room" at bounding box center [30, 160] width 40 height 40
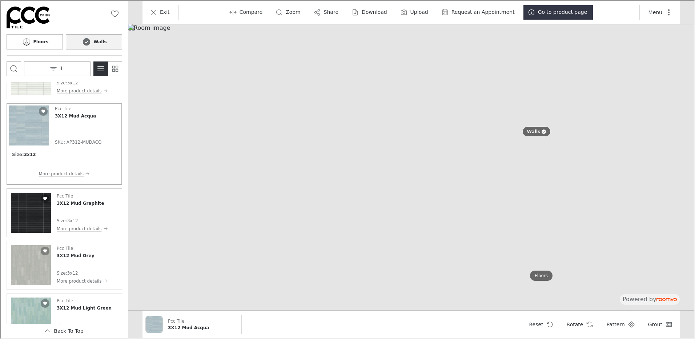
click at [38, 220] on img "See 3X12 Mud Graphite in the room" at bounding box center [30, 212] width 40 height 40
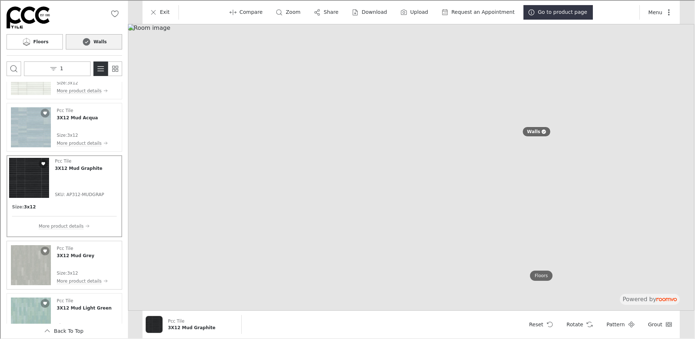
click at [41, 259] on img "See 3X12 Mud Grey in the room" at bounding box center [30, 264] width 40 height 40
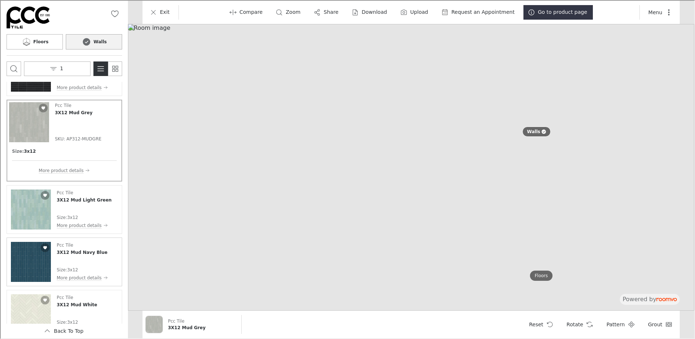
scroll to position [509, 0]
click at [33, 210] on img "See 3X12 Mud Light Green in the room" at bounding box center [30, 208] width 40 height 40
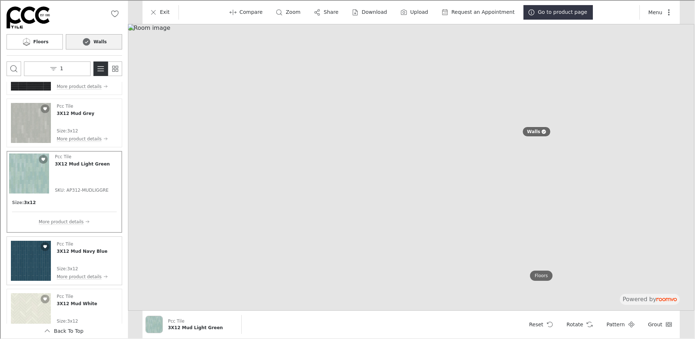
click at [27, 258] on img "See 3X12 Mud Navy Blue in the room" at bounding box center [30, 260] width 40 height 40
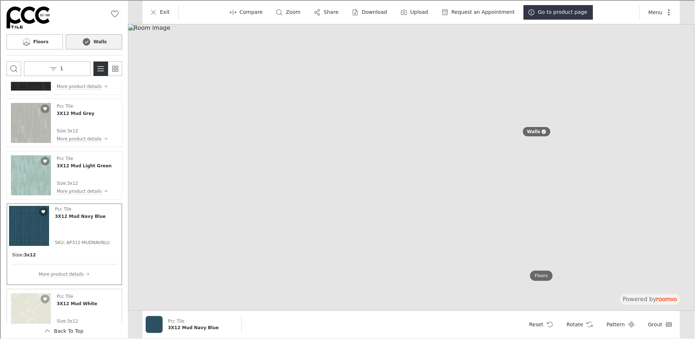
click at [35, 306] on img "See 3X12 Mud White in the room" at bounding box center [30, 312] width 40 height 40
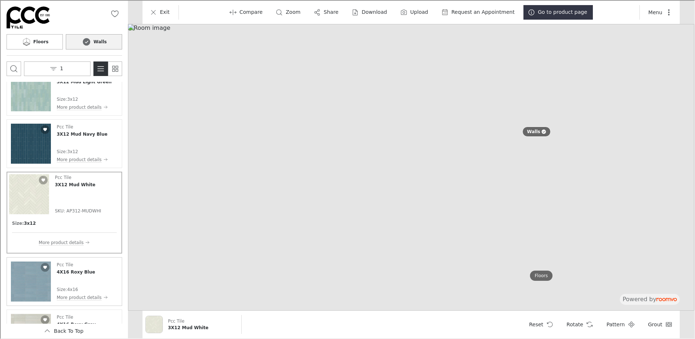
scroll to position [618, 0]
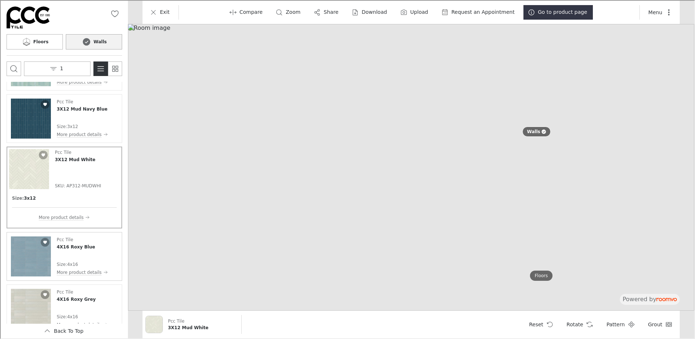
click at [40, 257] on img "See 4X16 Roxy Blue in the room" at bounding box center [30, 256] width 40 height 40
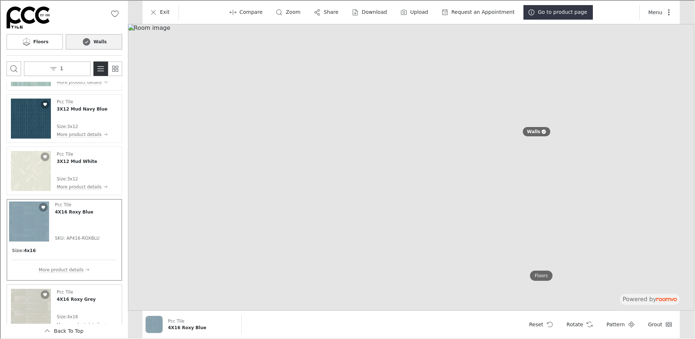
click at [24, 311] on img "See 4X16 Roxy Grey in the room" at bounding box center [30, 308] width 40 height 40
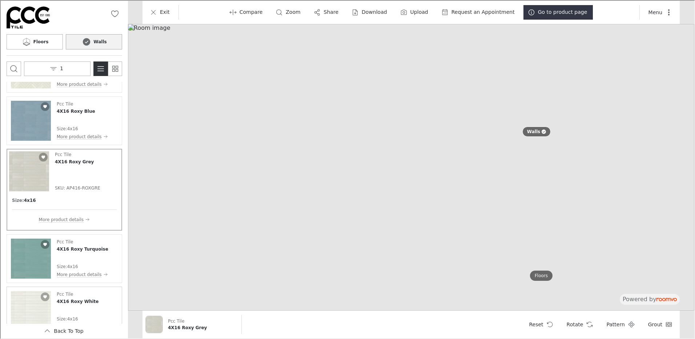
scroll to position [727, 0]
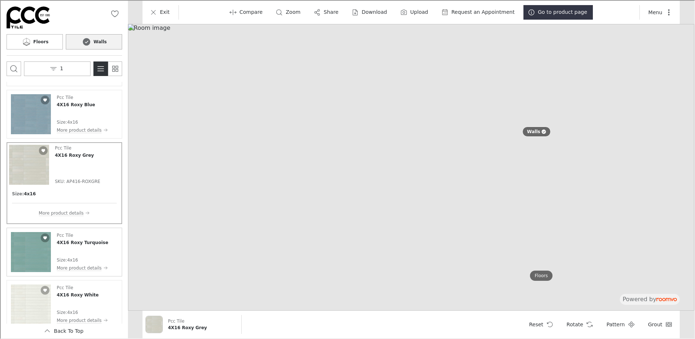
click at [35, 248] on img "See 4X16 Roxy Turquoise in the room" at bounding box center [30, 251] width 40 height 40
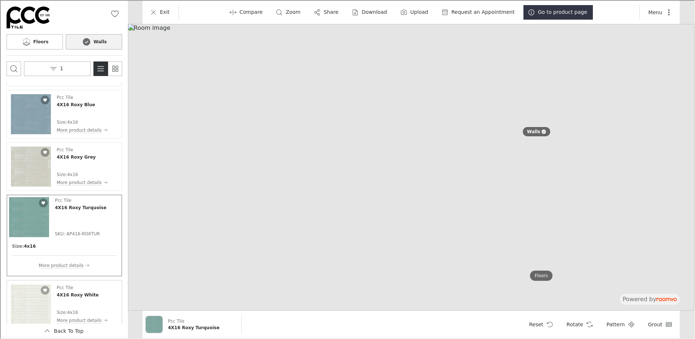
click at [31, 298] on img "See 4X16 Roxy White in the room" at bounding box center [30, 304] width 40 height 40
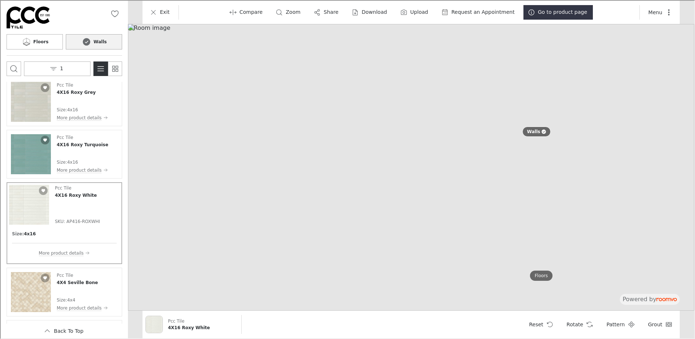
scroll to position [822, 0]
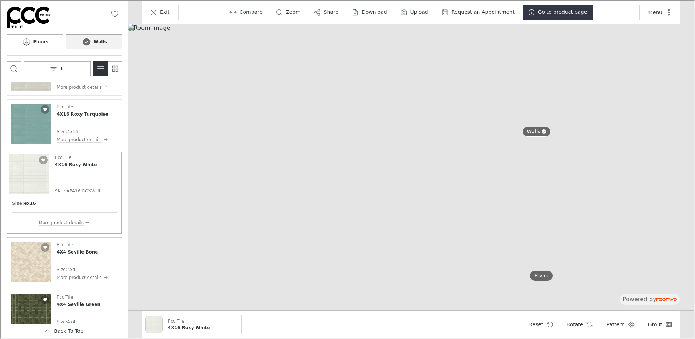
click at [39, 268] on img "See 4X4 Seville Bone in the room" at bounding box center [30, 261] width 40 height 40
